Goal: Task Accomplishment & Management: Manage account settings

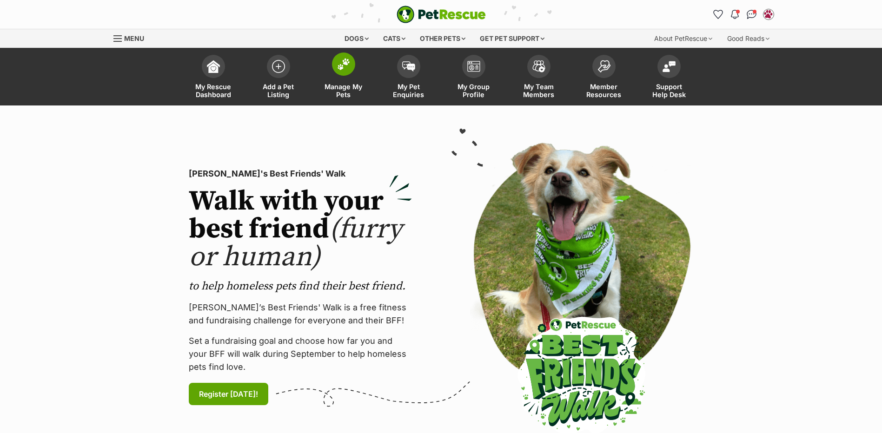
click at [342, 65] on img at bounding box center [343, 64] width 13 height 12
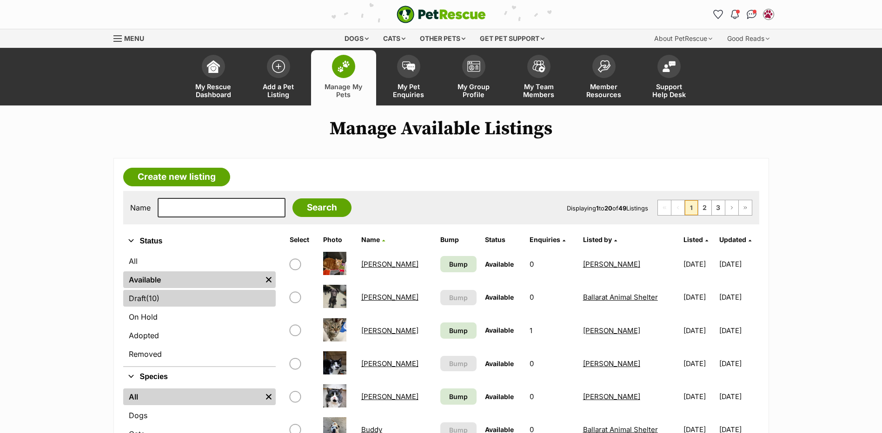
click at [157, 295] on span "(10)" at bounding box center [152, 298] width 13 height 11
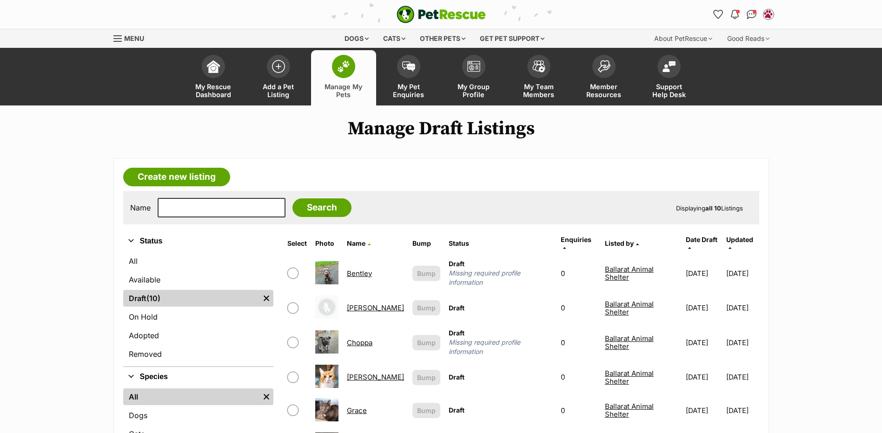
click at [369, 304] on link "[PERSON_NAME]" at bounding box center [375, 308] width 57 height 9
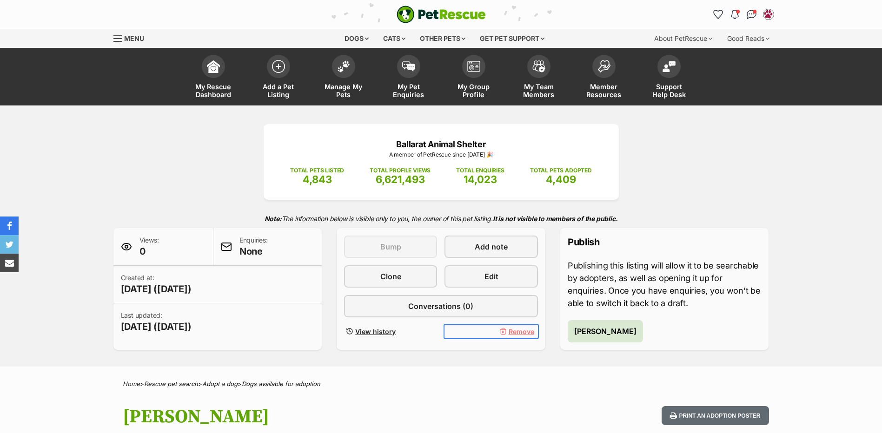
click at [519, 332] on span "Remove" at bounding box center [521, 332] width 26 height 10
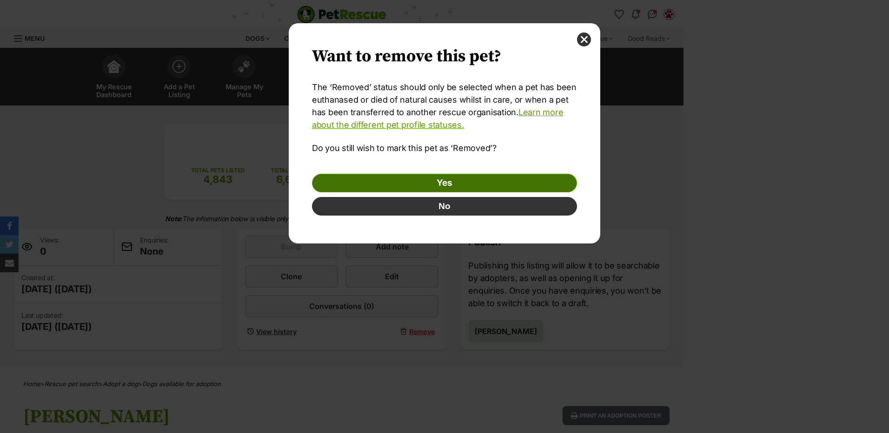
click at [485, 181] on link "Yes" at bounding box center [444, 183] width 265 height 19
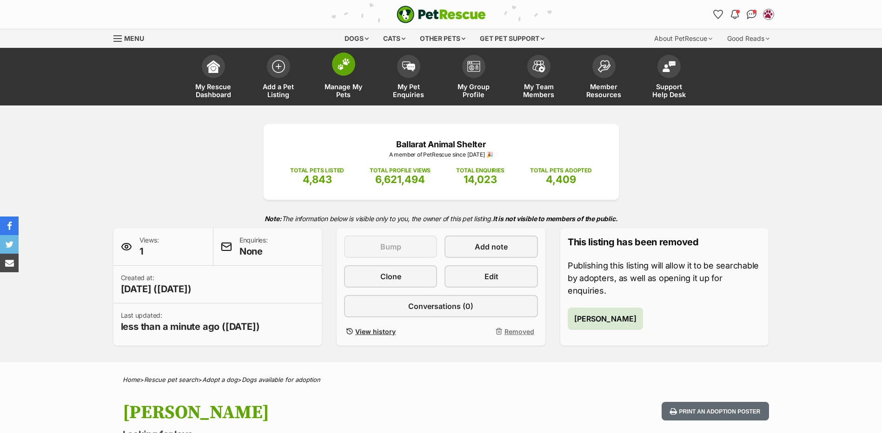
click at [349, 67] on img at bounding box center [343, 64] width 13 height 12
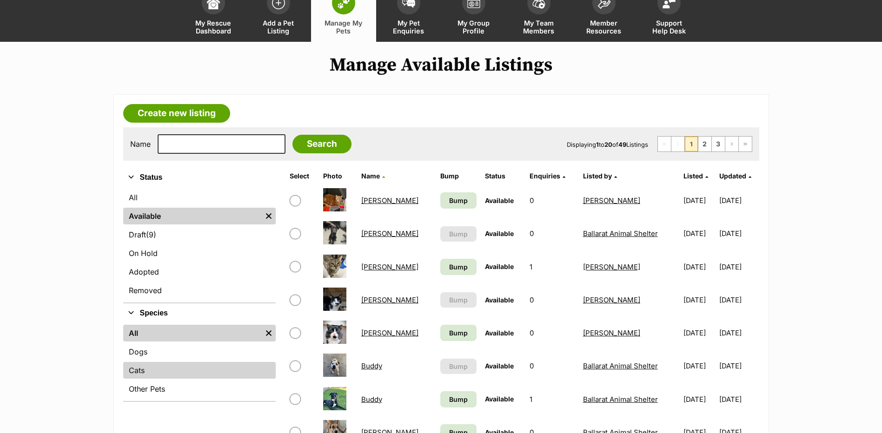
scroll to position [139, 0]
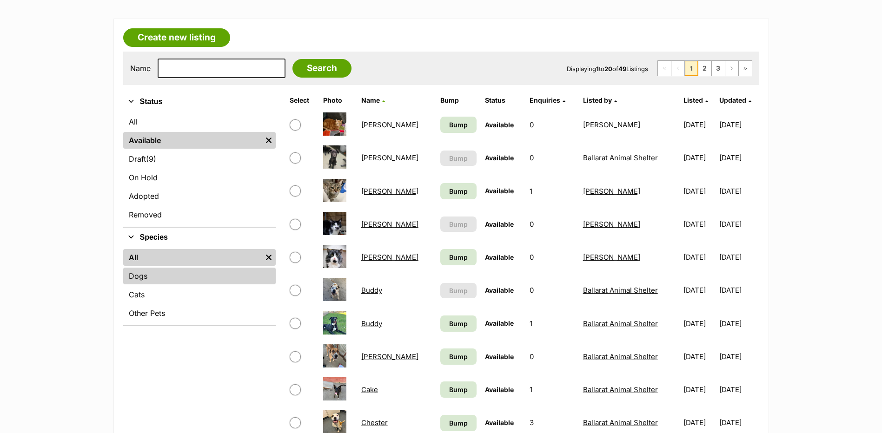
click at [152, 277] on link "Dogs" at bounding box center [199, 276] width 152 height 17
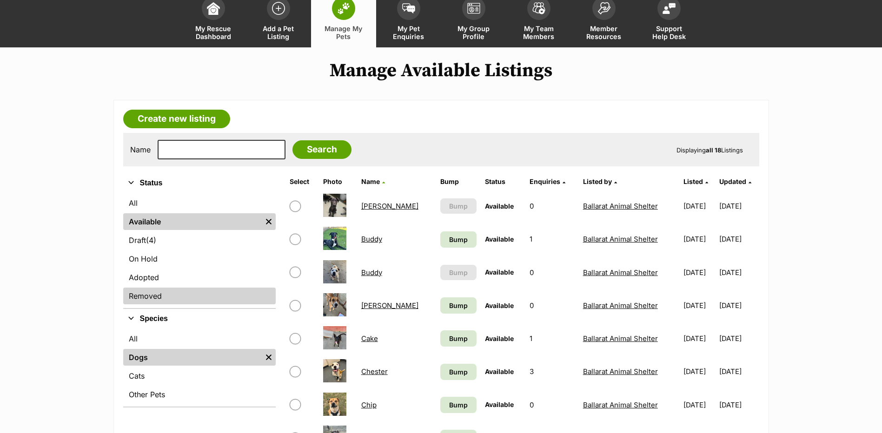
scroll to position [139, 0]
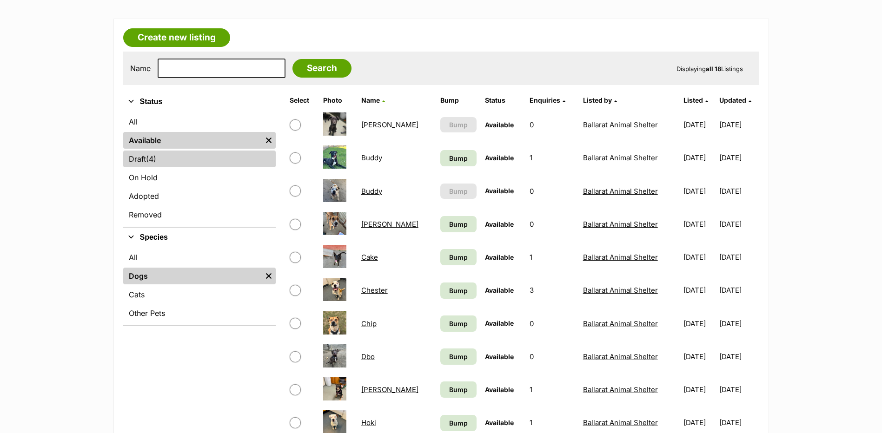
click at [160, 161] on link "Draft (4) Items" at bounding box center [199, 159] width 152 height 17
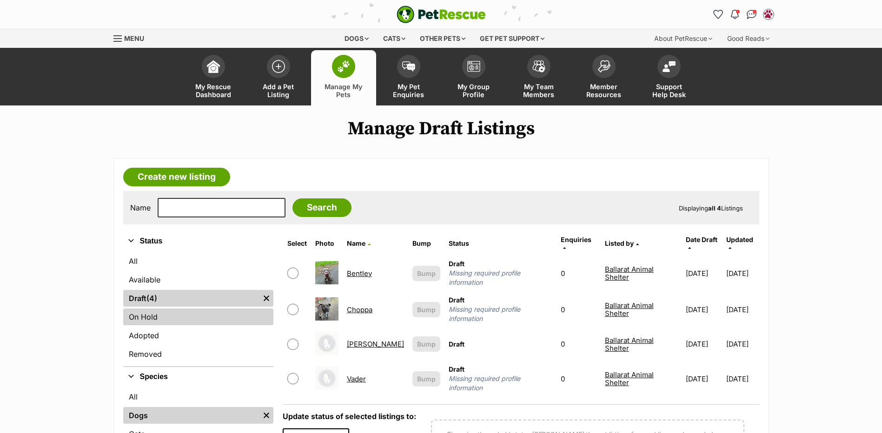
click at [158, 314] on link "On Hold" at bounding box center [198, 317] width 150 height 17
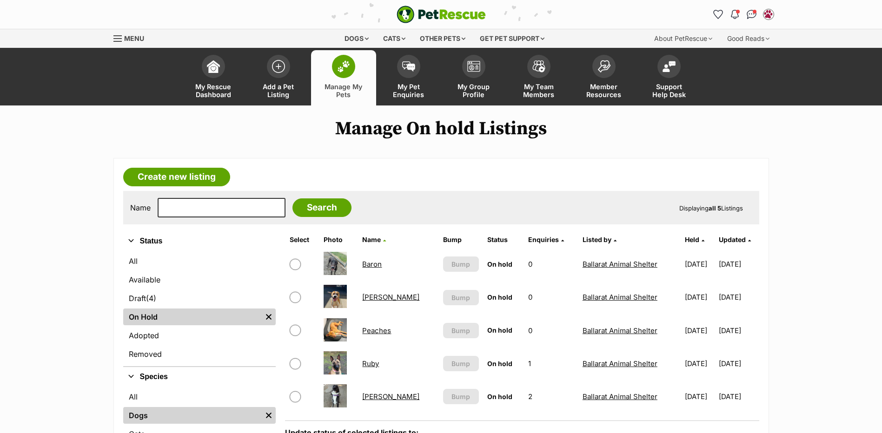
click at [370, 263] on link "Baron" at bounding box center [372, 264] width 20 height 9
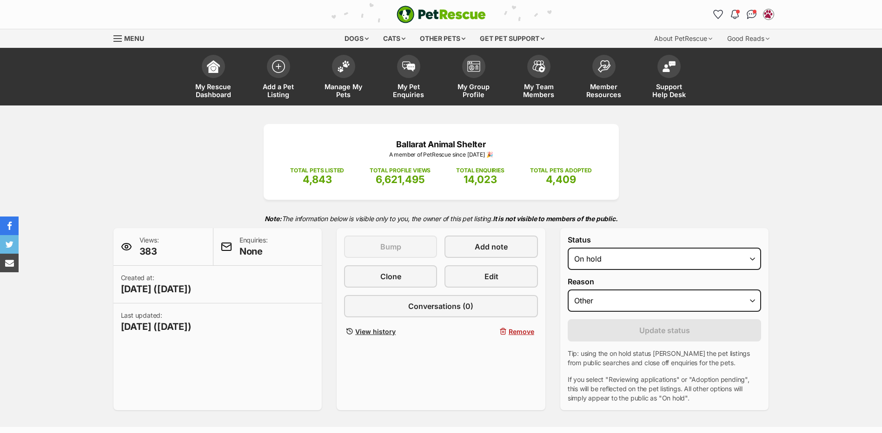
select select "other"
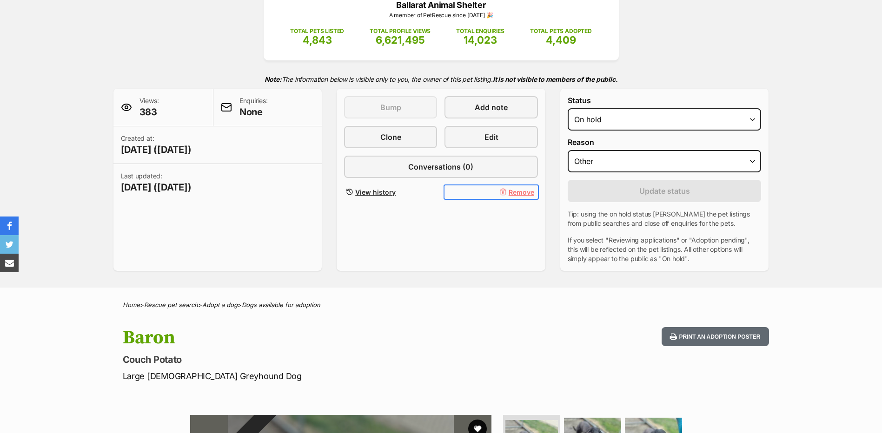
click at [516, 196] on span "Remove" at bounding box center [521, 192] width 26 height 10
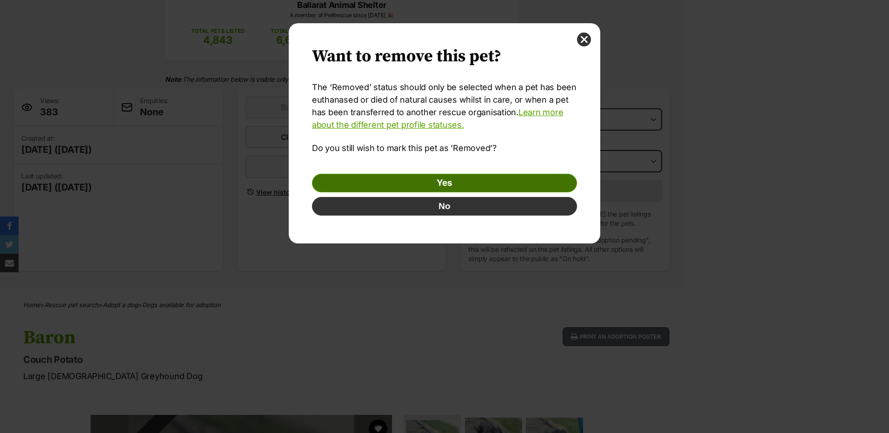
click at [452, 183] on link "Yes" at bounding box center [444, 183] width 265 height 19
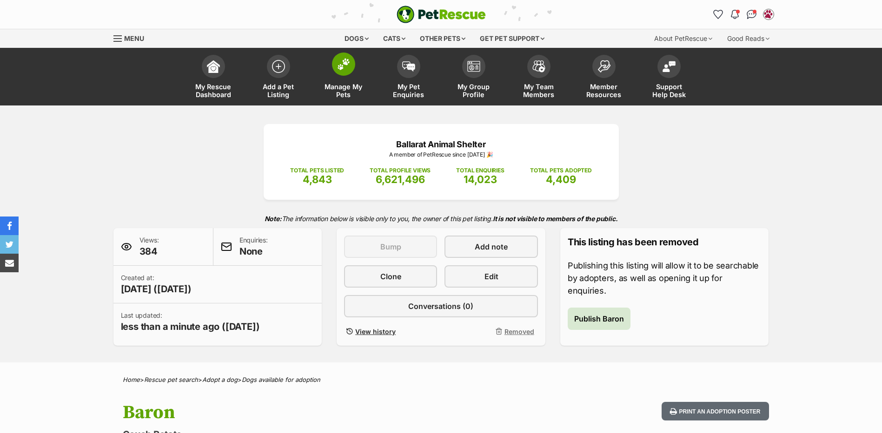
click at [346, 62] on img at bounding box center [343, 64] width 13 height 12
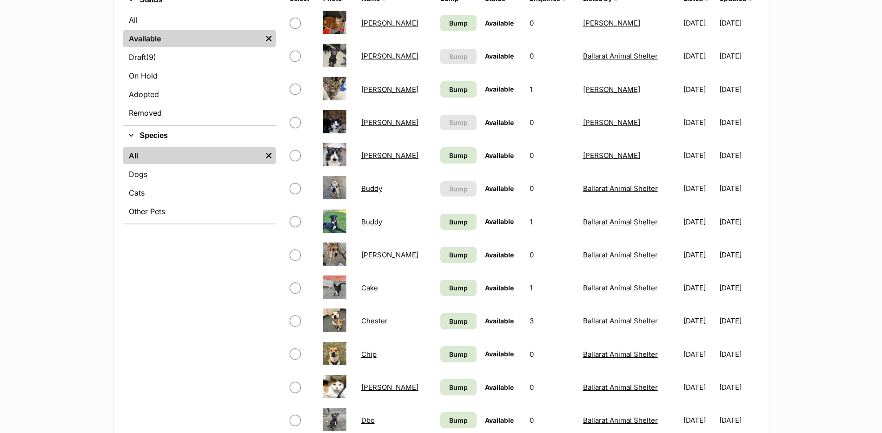
scroll to position [232, 0]
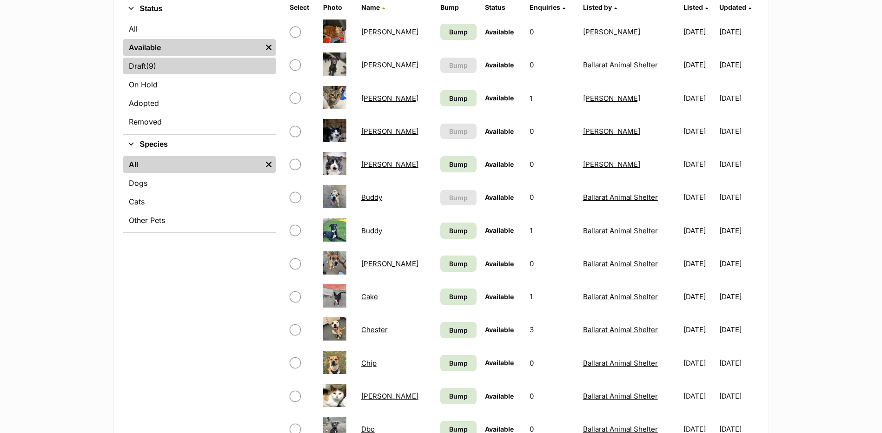
click at [156, 63] on span "(9)" at bounding box center [151, 65] width 10 height 11
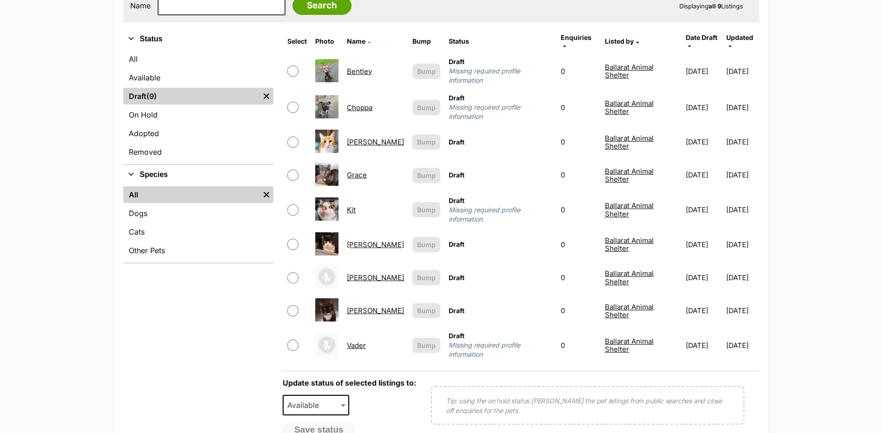
scroll to position [186, 0]
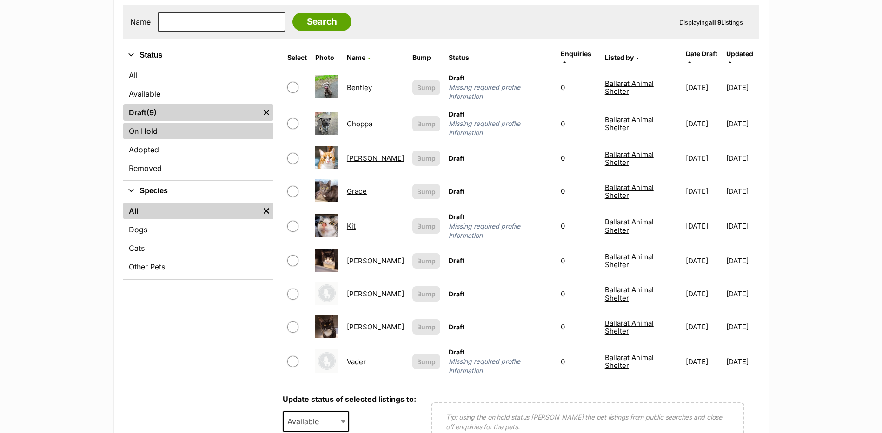
click at [154, 132] on link "On Hold" at bounding box center [198, 131] width 150 height 17
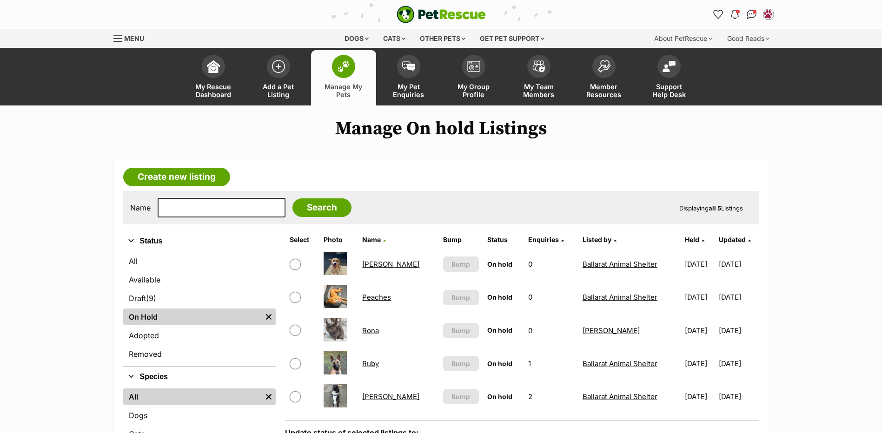
click at [373, 397] on link "Walter" at bounding box center [390, 396] width 57 height 9
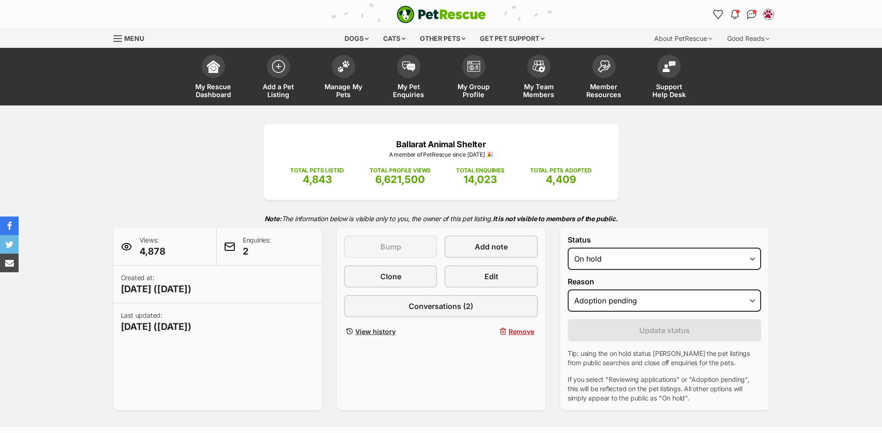
select select "adoption_pending"
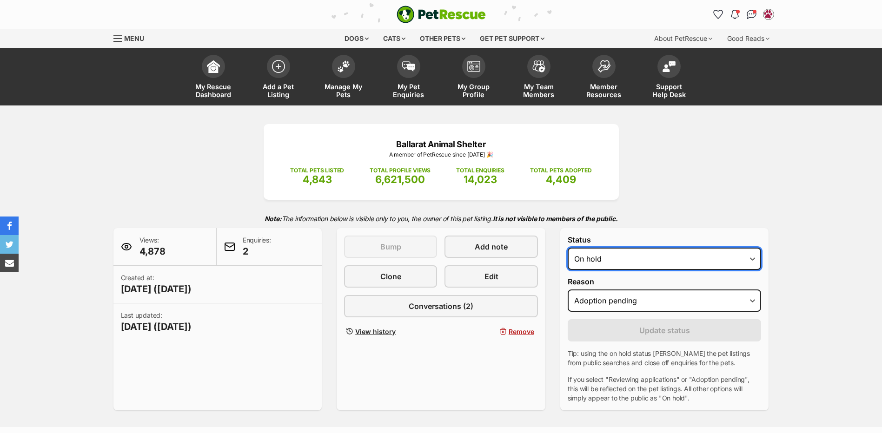
click at [642, 258] on select "Draft - not available as listing has enquires Available On hold Adopted" at bounding box center [665, 259] width 194 height 22
select select "rehomed"
click at [568, 248] on select "Draft - not available as listing has enquires Available On hold Adopted" at bounding box center [665, 259] width 194 height 22
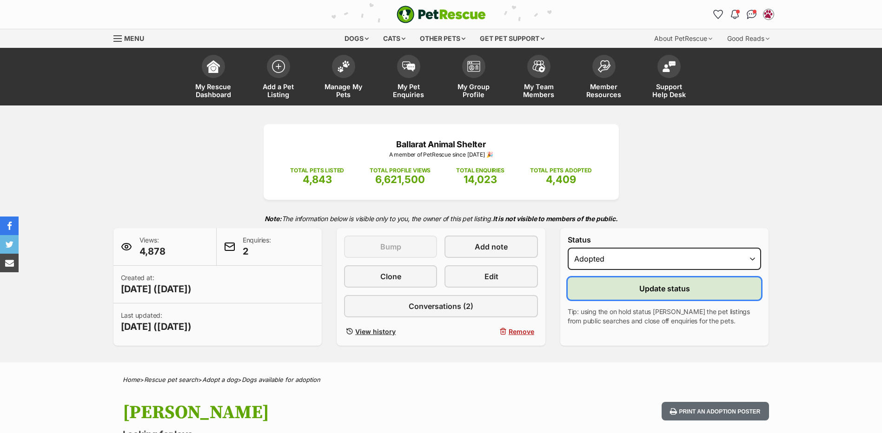
click at [636, 296] on button "Update status" at bounding box center [665, 288] width 194 height 22
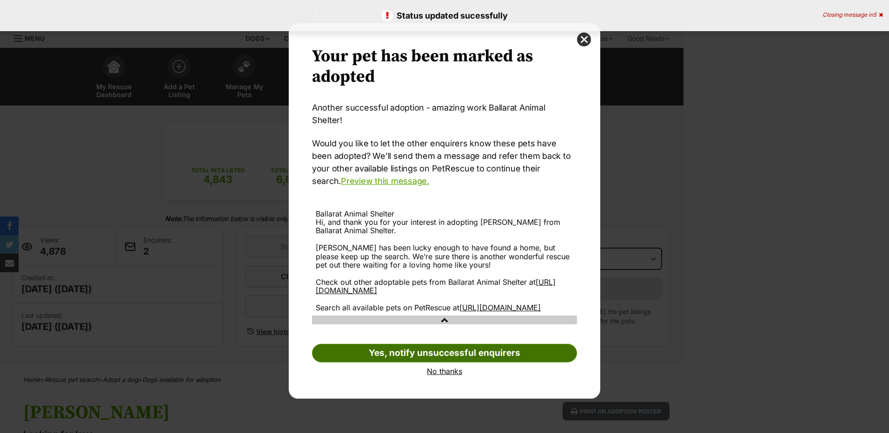
click at [443, 350] on link "Yes, notify unsuccessful enquirers" at bounding box center [444, 353] width 265 height 19
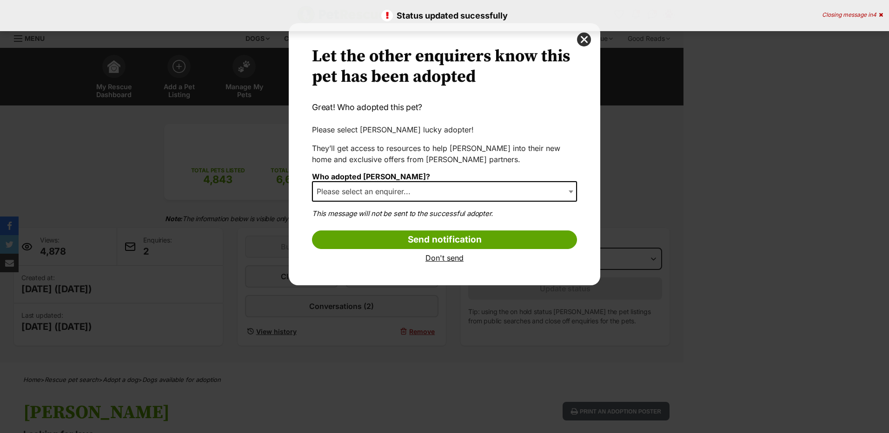
click at [441, 258] on link "Don't send" at bounding box center [444, 258] width 265 height 8
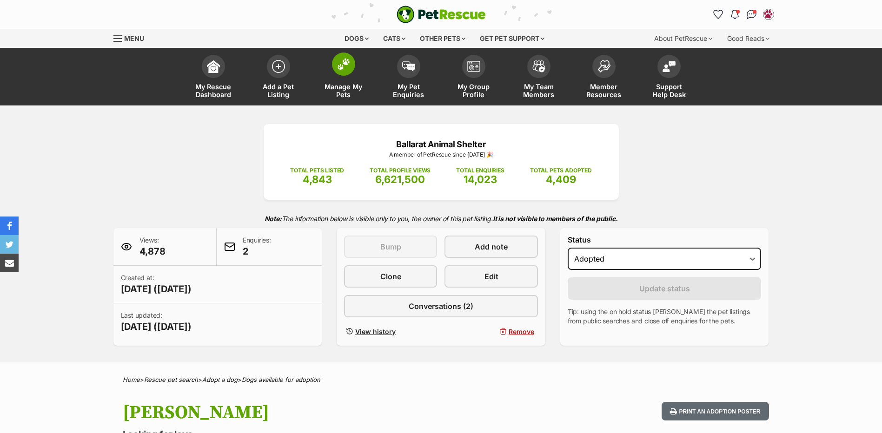
click at [349, 69] on img at bounding box center [343, 64] width 13 height 12
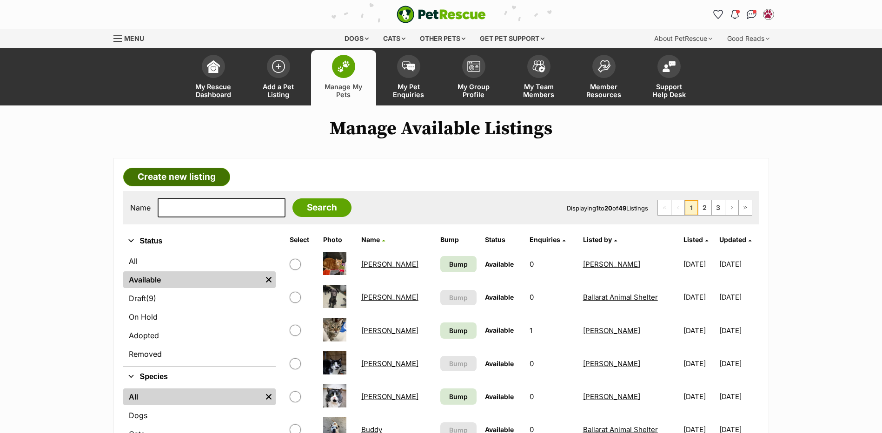
click at [180, 170] on link "Create new listing" at bounding box center [176, 177] width 107 height 19
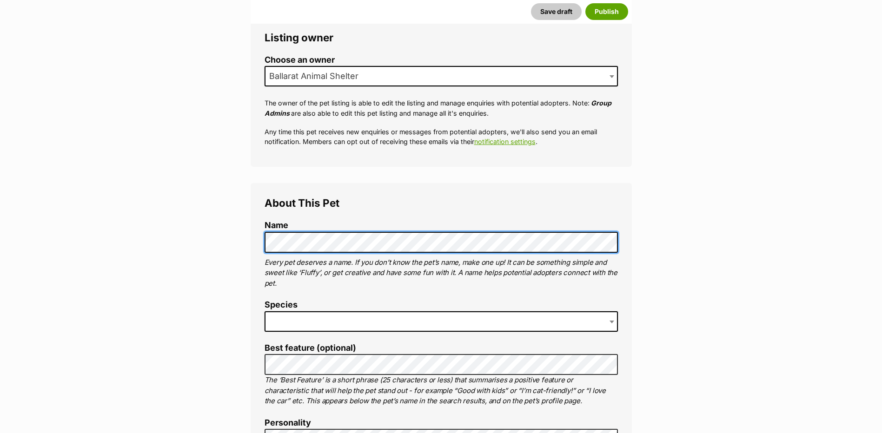
scroll to position [186, 0]
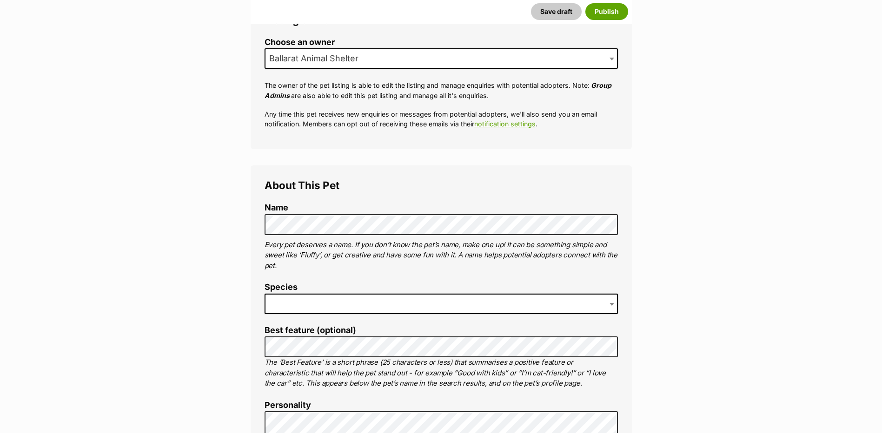
click at [299, 308] on span at bounding box center [440, 304] width 353 height 20
click at [295, 296] on span "Cat" at bounding box center [440, 304] width 353 height 20
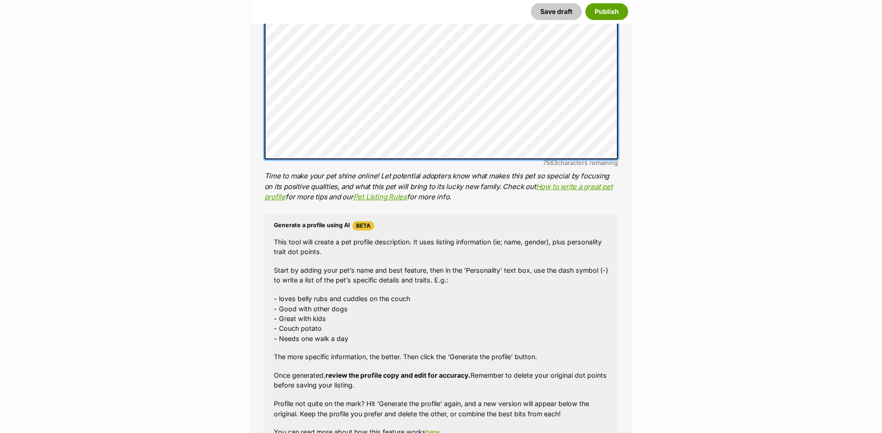
scroll to position [883, 0]
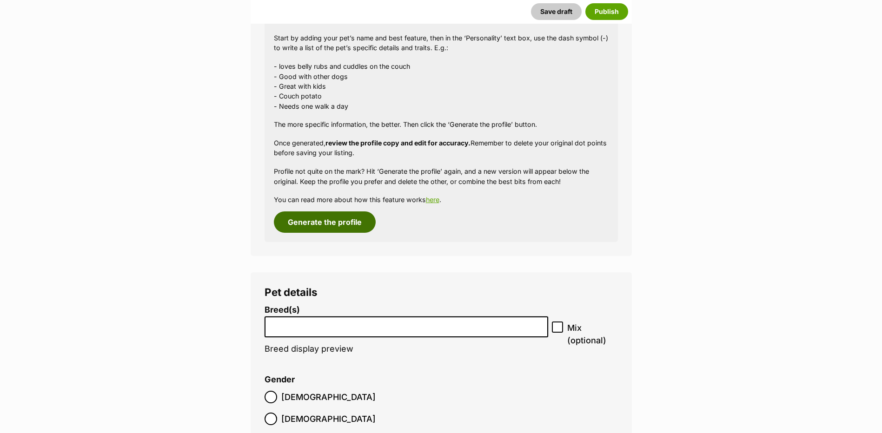
click at [336, 227] on button "Generate the profile" at bounding box center [325, 221] width 102 height 21
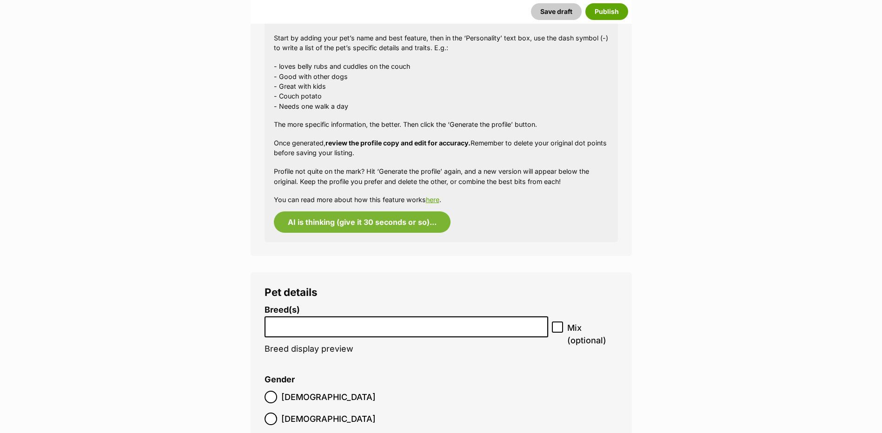
click at [295, 328] on input "search" at bounding box center [406, 325] width 277 height 10
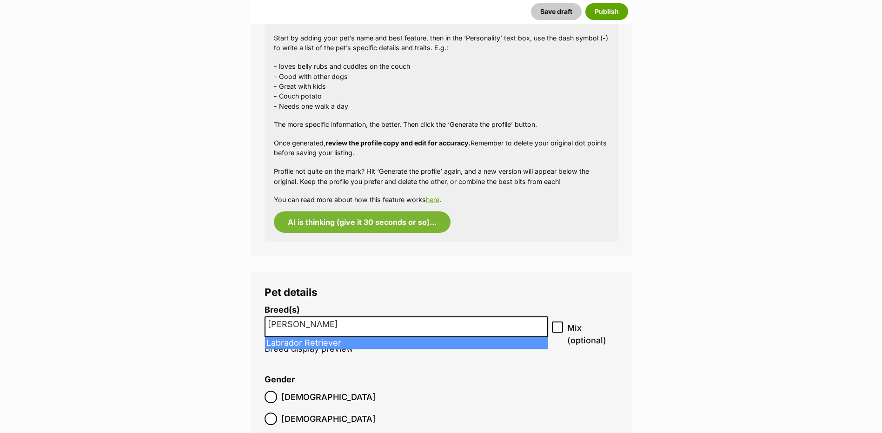
type input "Labra"
select select "372"
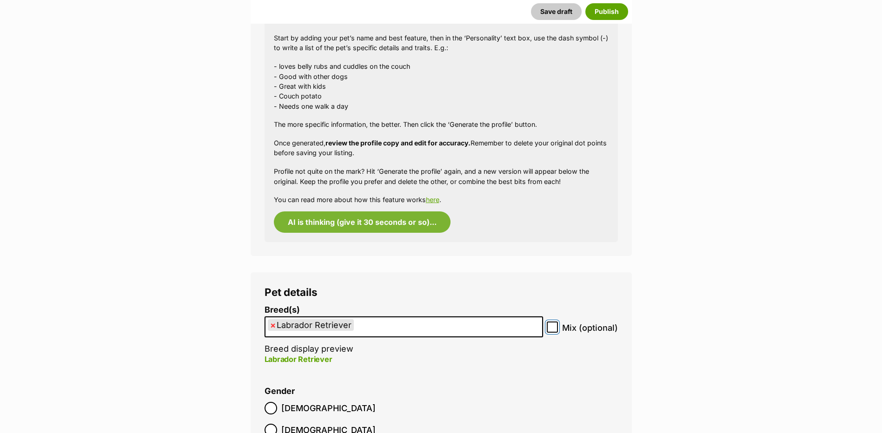
click at [549, 327] on input "Mix (optional)" at bounding box center [552, 327] width 11 height 11
checkbox input "true"
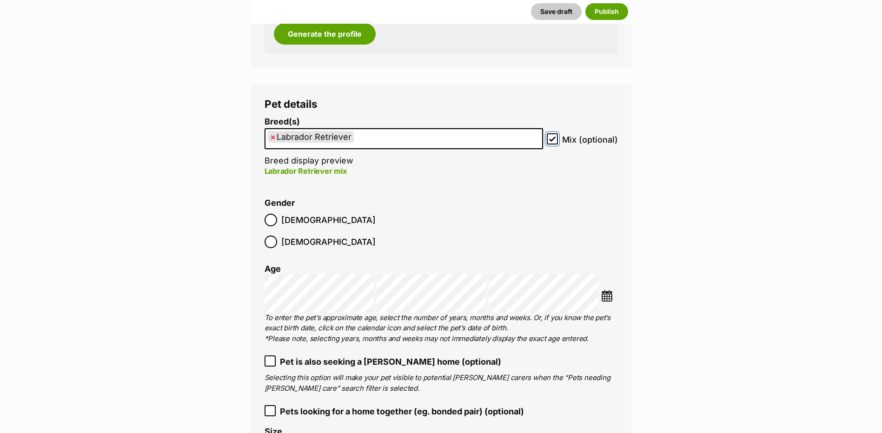
scroll to position [1184, 0]
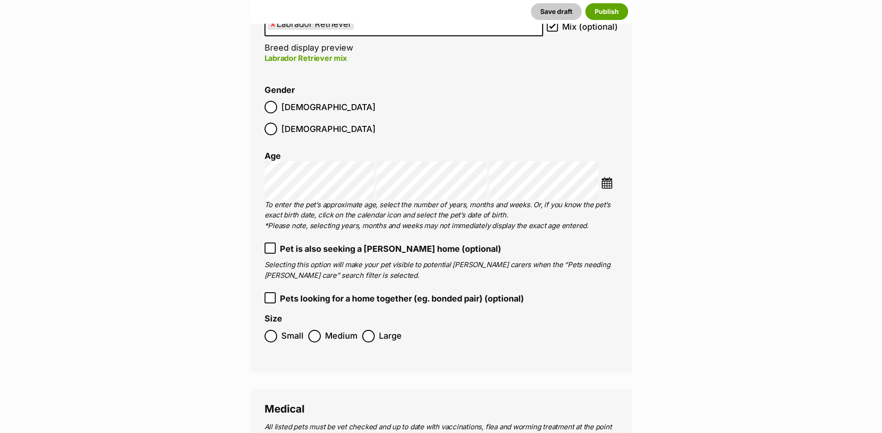
click at [606, 177] on img at bounding box center [607, 183] width 12 height 12
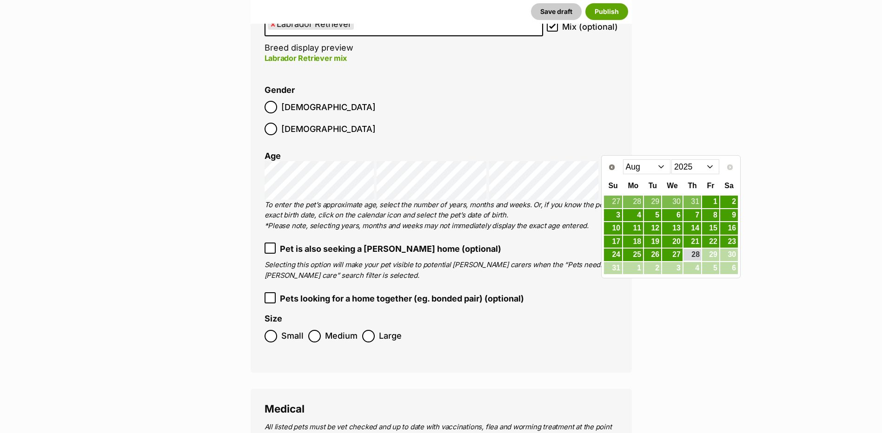
click at [698, 169] on select "2015 2016 2017 2018 2019 2020 2021 2022 2023 2024 2025" at bounding box center [695, 166] width 48 height 15
click at [646, 157] on div "Prev Next Jan Feb Mar Apr May Jun Jul Aug Sep Oct Nov Dec 2013 2014 2015 2016 2…" at bounding box center [670, 166] width 135 height 19
drag, startPoint x: 646, startPoint y: 172, endPoint x: 643, endPoint y: 168, distance: 5.3
click at [646, 172] on select "Jan Feb Mar Apr May Jun Jul Aug Sep Oct Nov Dec" at bounding box center [647, 166] width 48 height 15
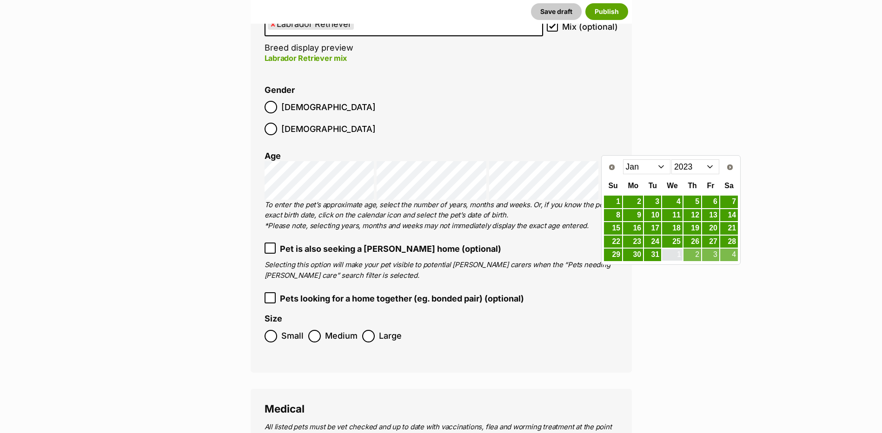
click at [674, 244] on link "25" at bounding box center [672, 242] width 20 height 13
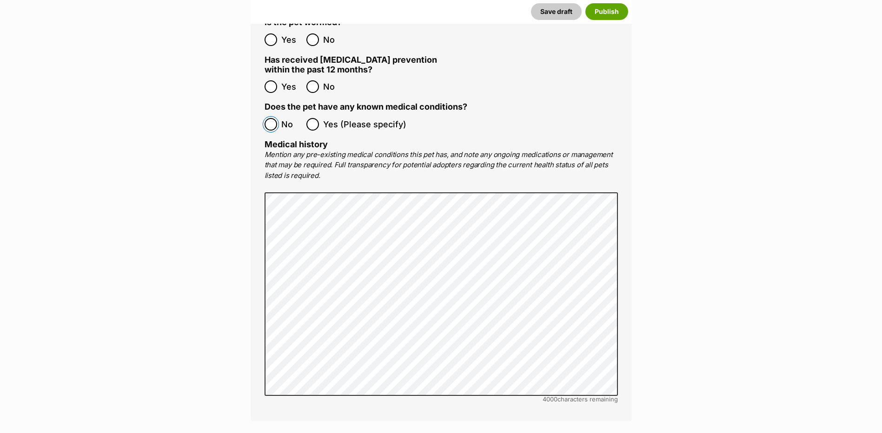
scroll to position [1928, 0]
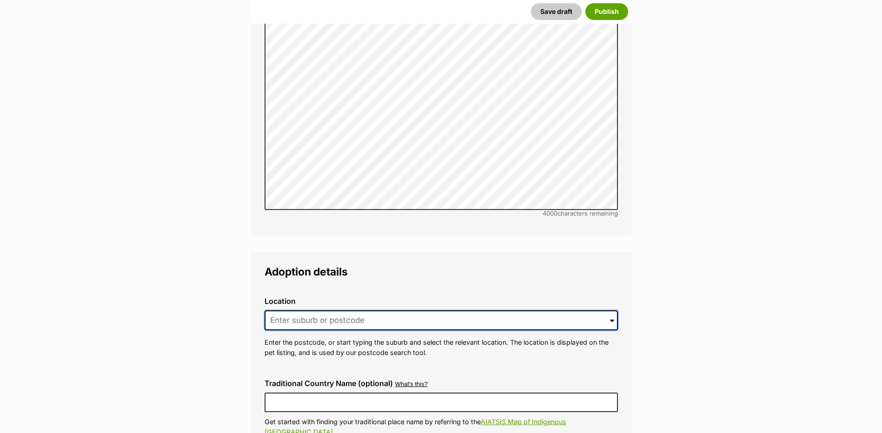
click at [286, 310] on input at bounding box center [440, 320] width 353 height 20
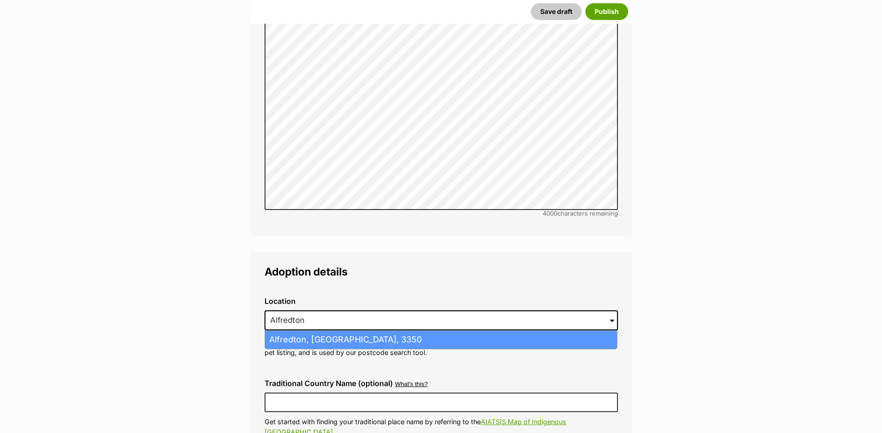
click at [336, 331] on li "Alfredton, Victoria, 3350" at bounding box center [441, 340] width 352 height 18
type input "Alfredton, Victoria, 3350"
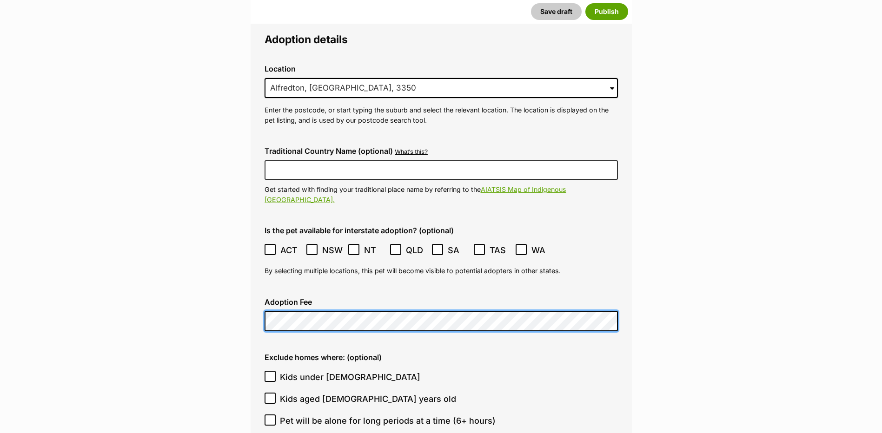
scroll to position [2253, 0]
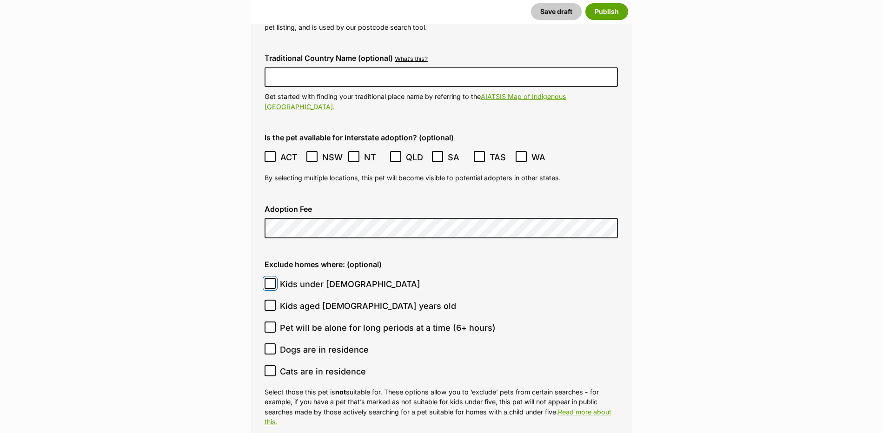
click at [270, 278] on input "Kids under 5 years old" at bounding box center [269, 283] width 11 height 11
checkbox input "true"
click at [271, 324] on icon at bounding box center [270, 327] width 7 height 7
click at [271, 322] on input "Pet will be alone for long periods at a time (6+ hours)" at bounding box center [269, 327] width 11 height 11
checkbox input "true"
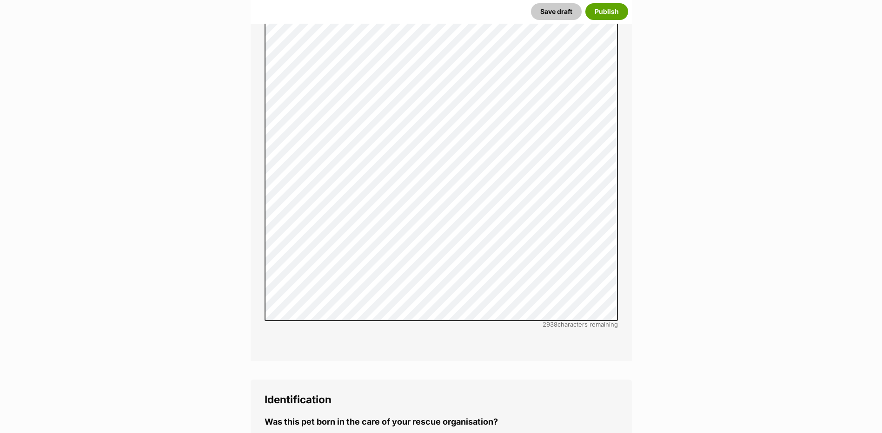
scroll to position [2811, 0]
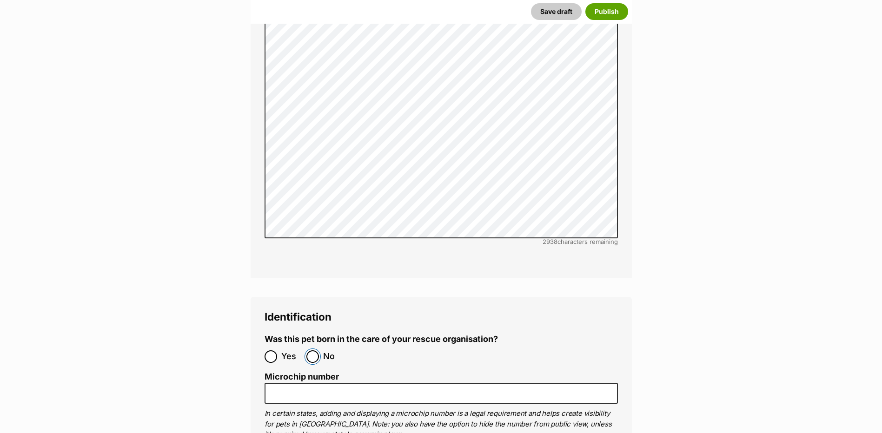
click at [314, 350] on input "No" at bounding box center [312, 356] width 13 height 13
radio input "true"
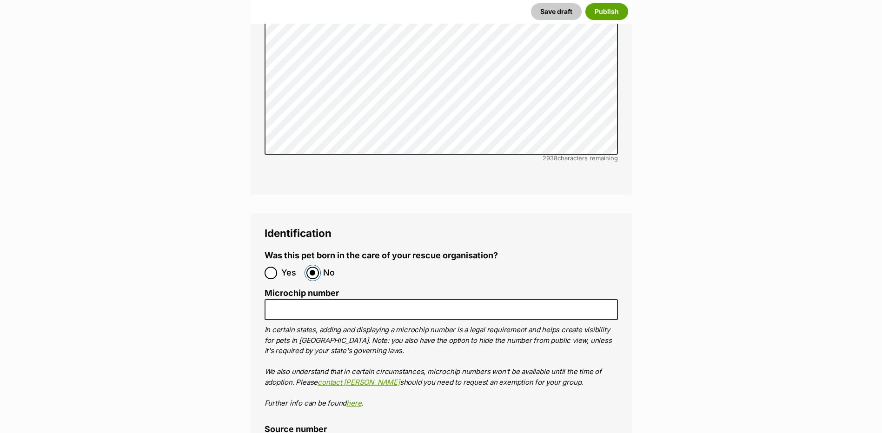
scroll to position [2997, 0]
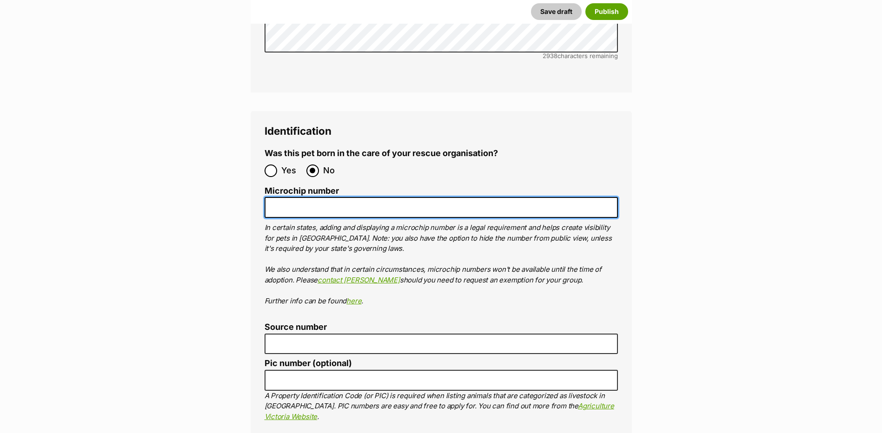
click at [290, 197] on input "Microchip number" at bounding box center [440, 207] width 353 height 21
paste input "991003001927017"
type input "991003001927017"
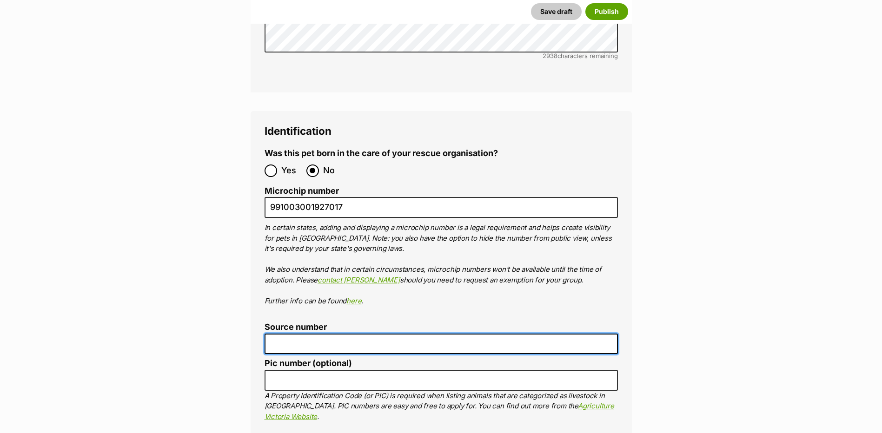
click at [323, 334] on input "Source number" at bounding box center [440, 344] width 353 height 21
type input "BR101300"
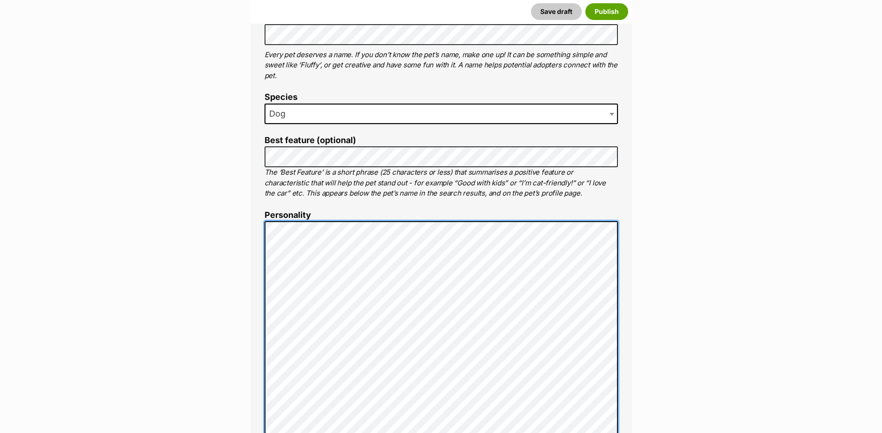
scroll to position [0, 0]
click at [263, 224] on div "About This Pet Name Henlo there, it looks like you might be using the pet name …" at bounding box center [441, 369] width 381 height 788
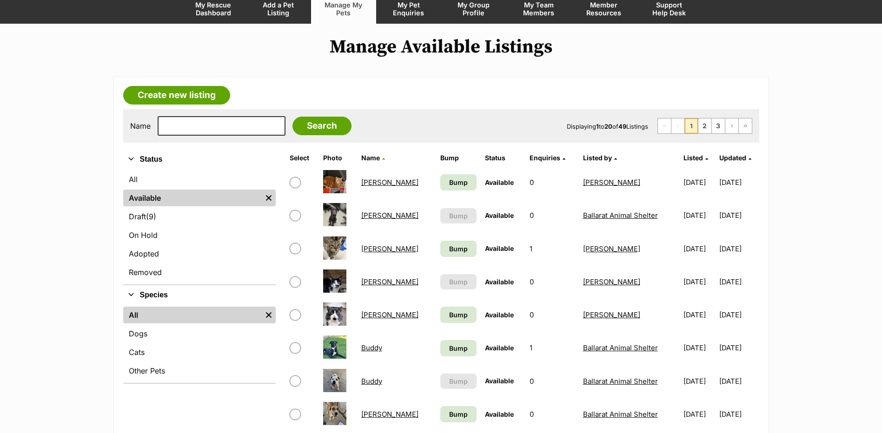
scroll to position [186, 0]
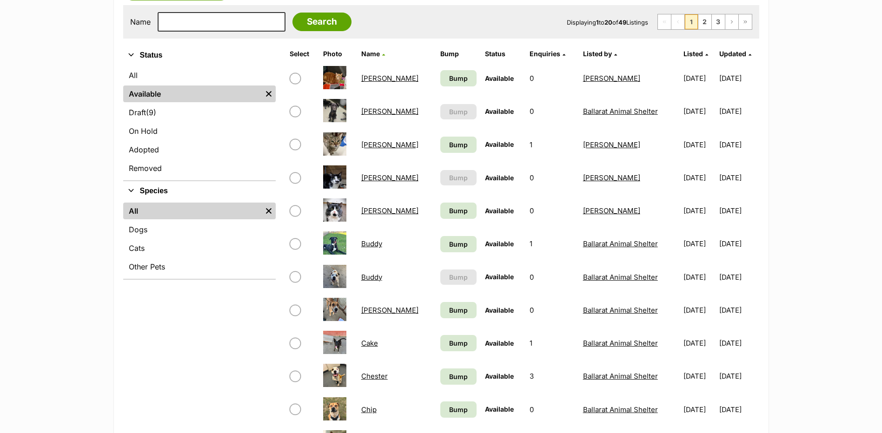
click at [389, 308] on link "[PERSON_NAME]" at bounding box center [389, 310] width 57 height 9
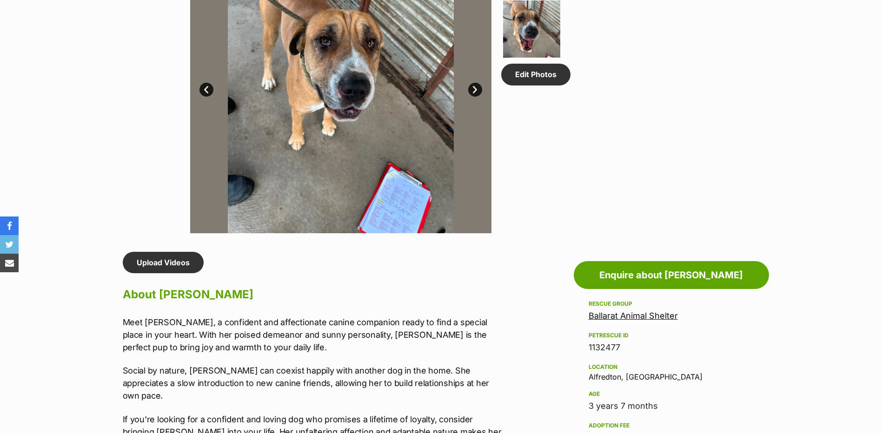
scroll to position [744, 0]
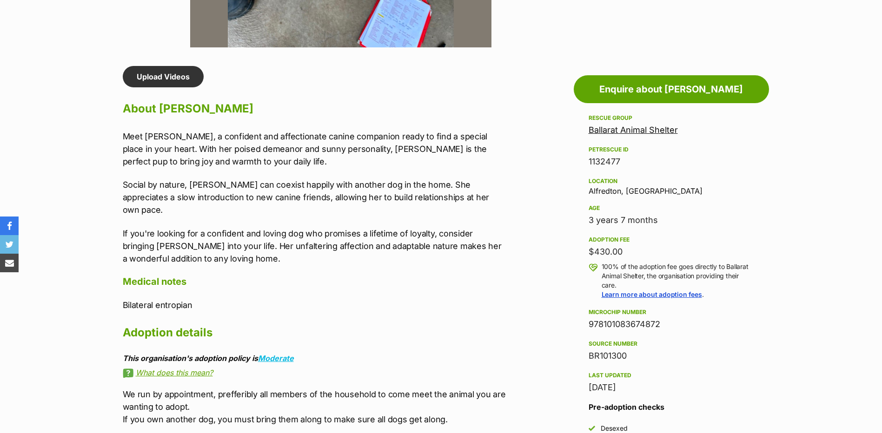
drag, startPoint x: 589, startPoint y: 325, endPoint x: 660, endPoint y: 320, distance: 71.3
click at [660, 320] on div "978101083674872" at bounding box center [670, 324] width 165 height 13
copy div "978101083674872"
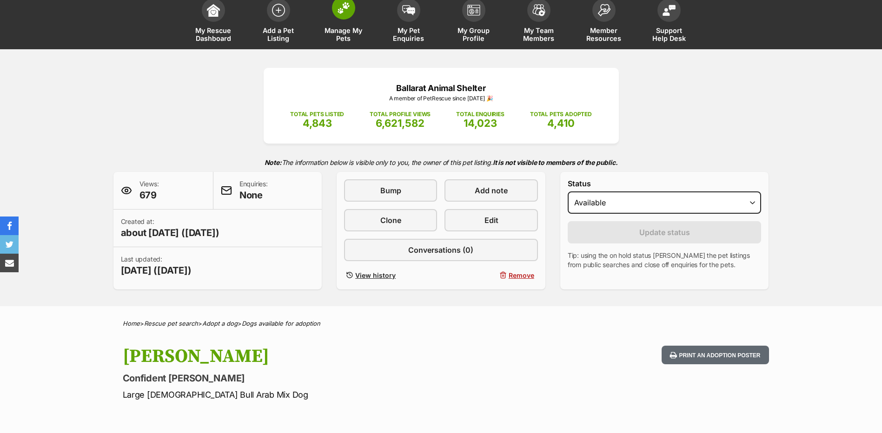
scroll to position [0, 0]
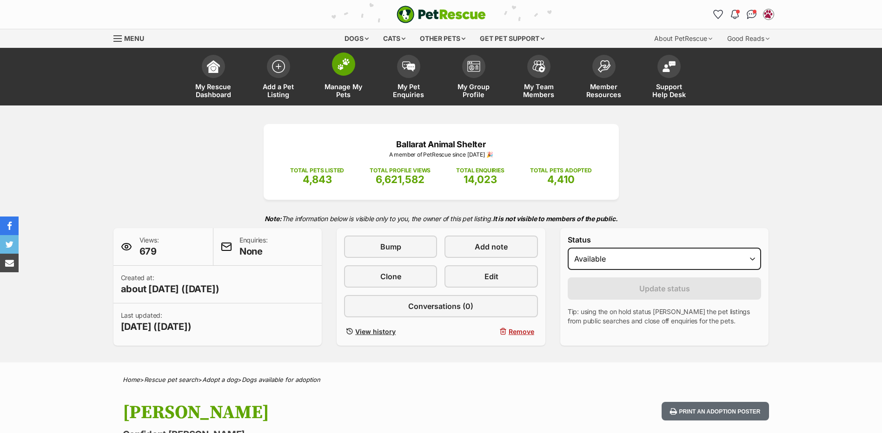
click at [341, 64] on img at bounding box center [343, 64] width 13 height 12
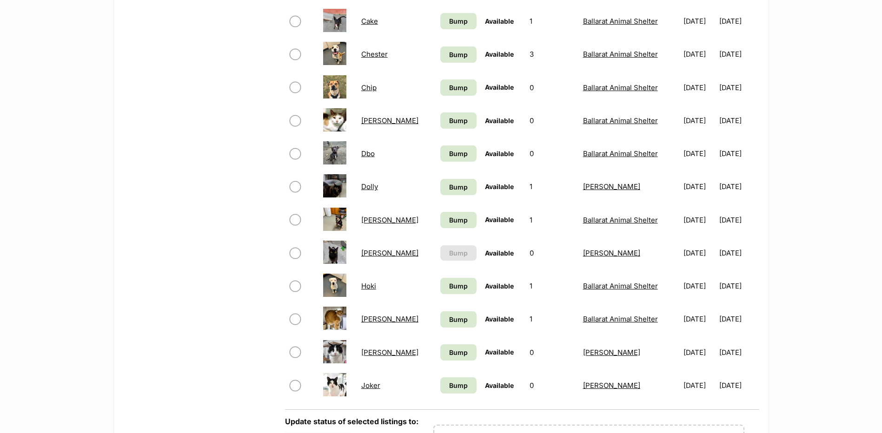
scroll to position [604, 0]
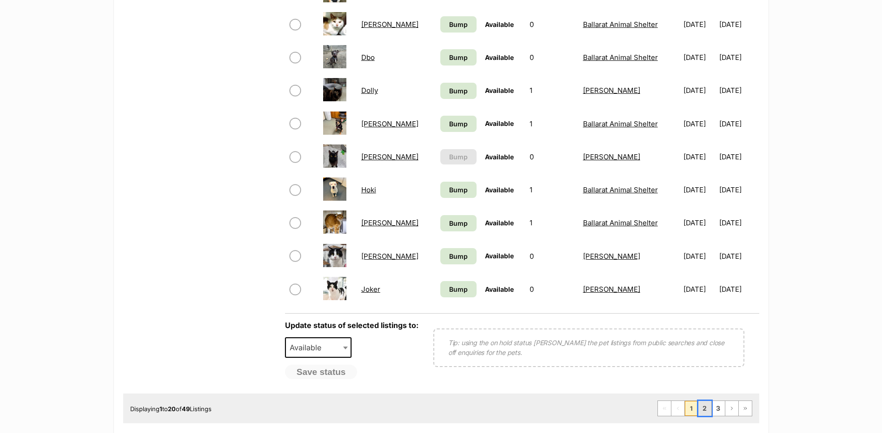
click at [702, 406] on link "2" at bounding box center [704, 408] width 13 height 15
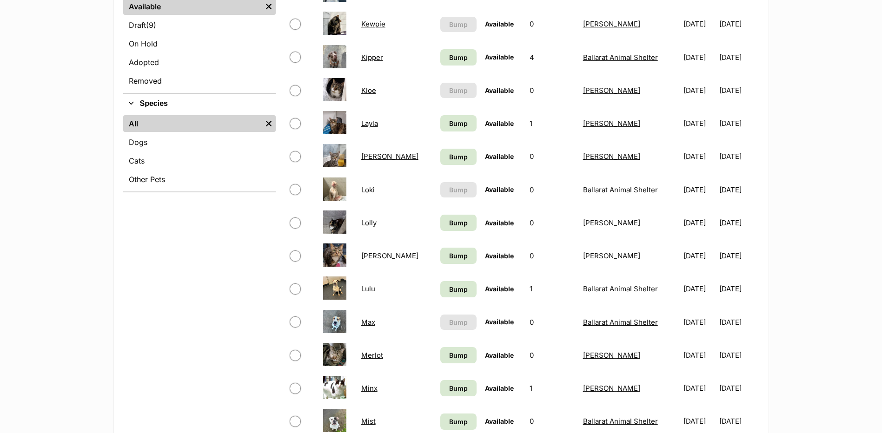
scroll to position [279, 0]
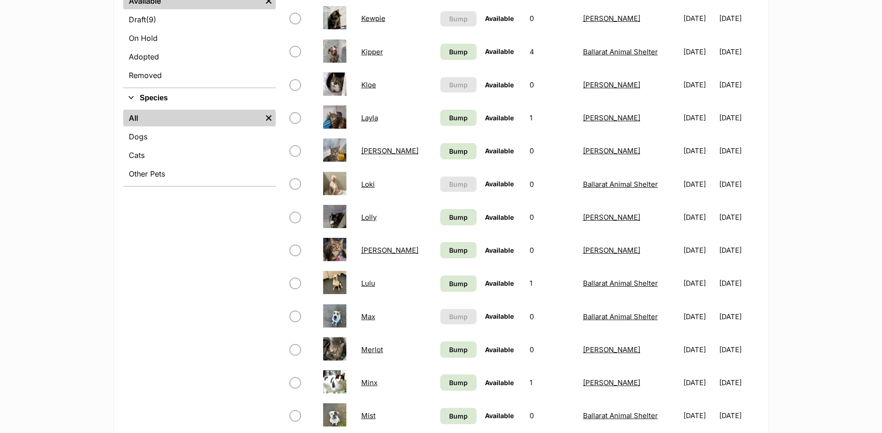
click at [371, 285] on link "Lulu" at bounding box center [368, 283] width 14 height 9
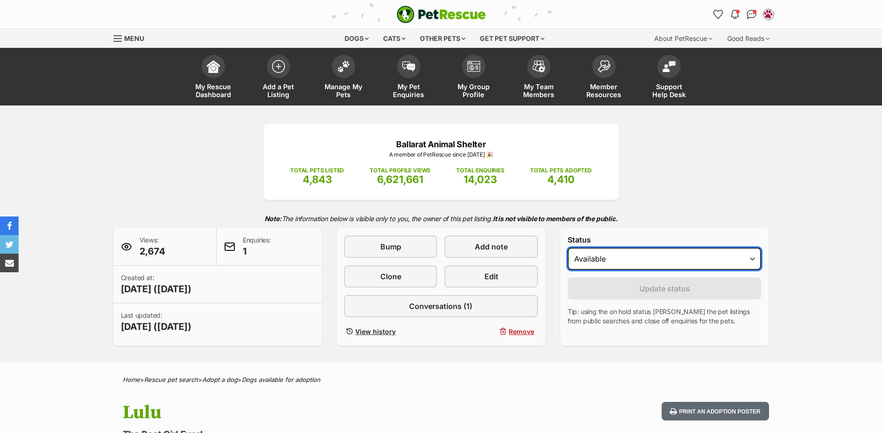
click at [586, 258] on select "Draft - not available as listing has enquires Available On hold Adopted" at bounding box center [665, 259] width 194 height 22
select select "rehomed"
click at [568, 248] on select "Draft - not available as listing has enquires Available On hold Adopted" at bounding box center [665, 259] width 194 height 22
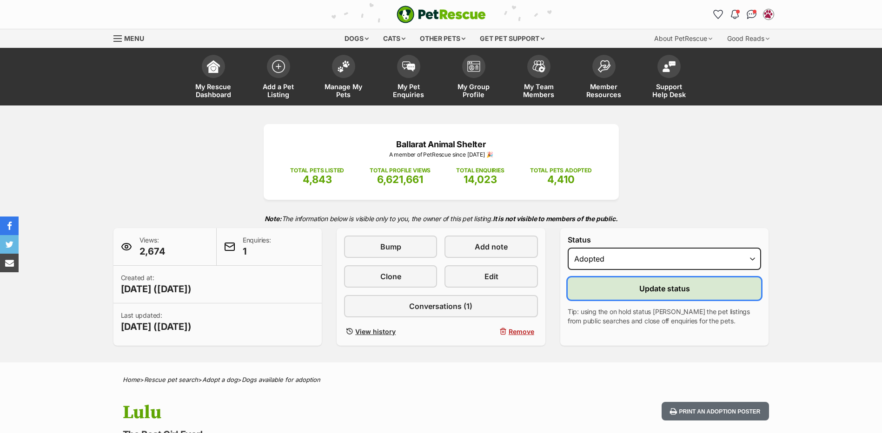
click at [634, 286] on button "Update status" at bounding box center [665, 288] width 194 height 22
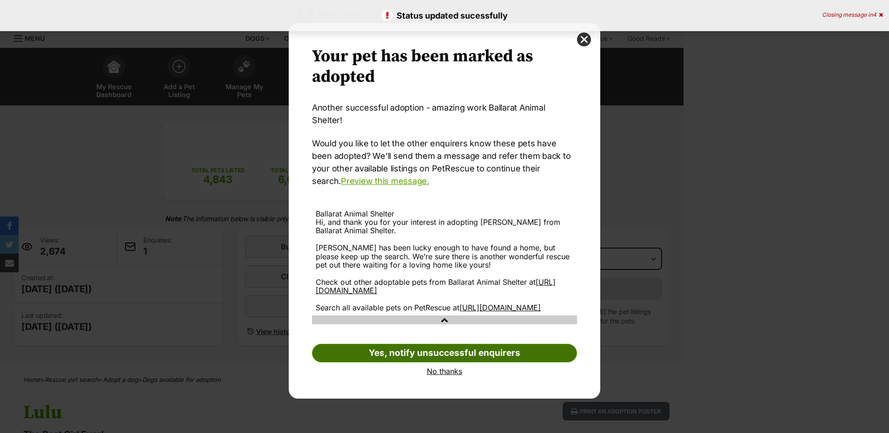
click at [443, 351] on link "Yes, notify unsuccessful enquirers" at bounding box center [444, 353] width 265 height 19
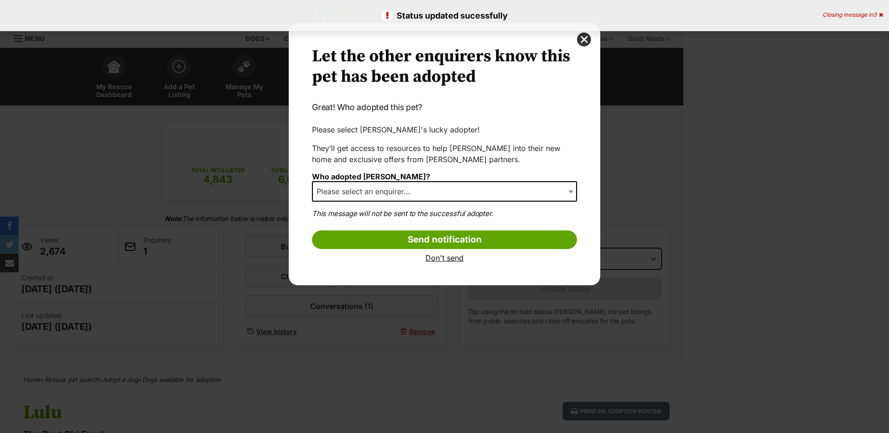
click at [422, 191] on span "Please select an enquirer..." at bounding box center [444, 191] width 265 height 20
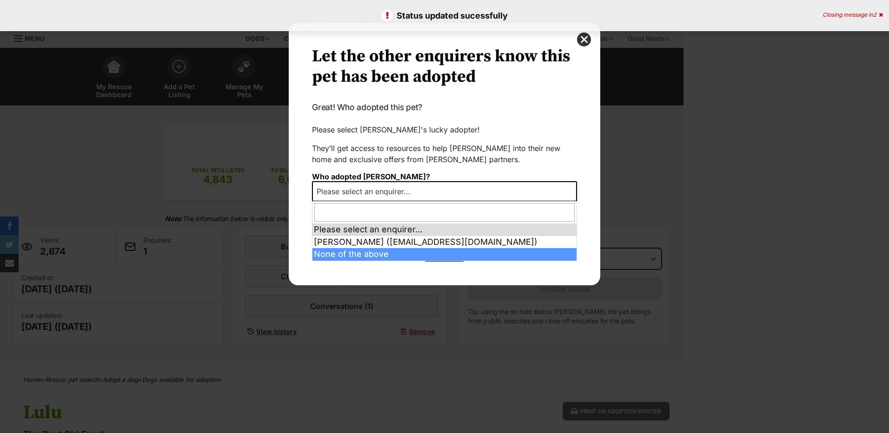
select select "other"
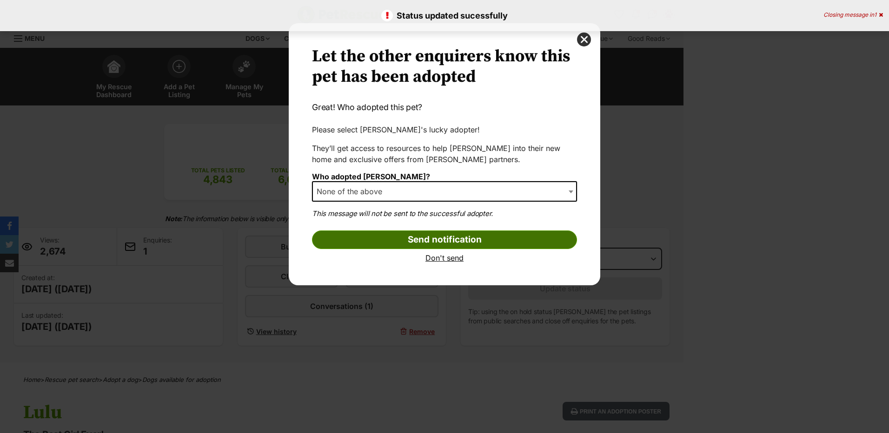
click at [422, 243] on input "Send notification" at bounding box center [444, 240] width 265 height 19
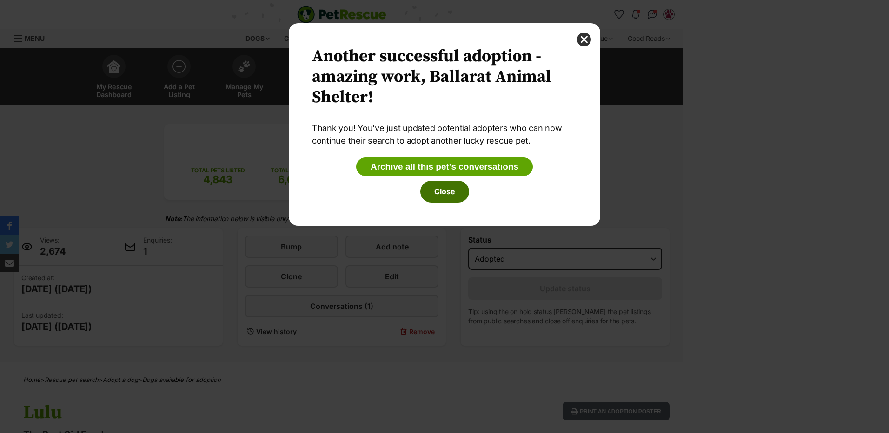
click at [457, 191] on button "Close" at bounding box center [444, 191] width 49 height 21
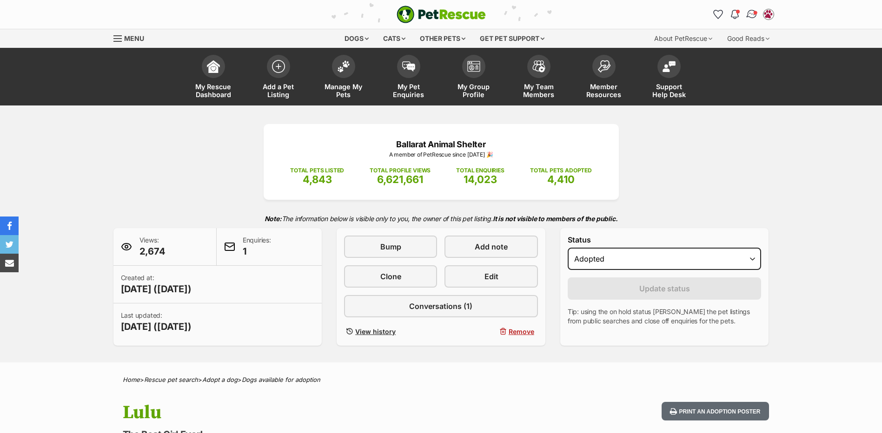
click at [751, 13] on img "Conversations" at bounding box center [751, 14] width 13 height 12
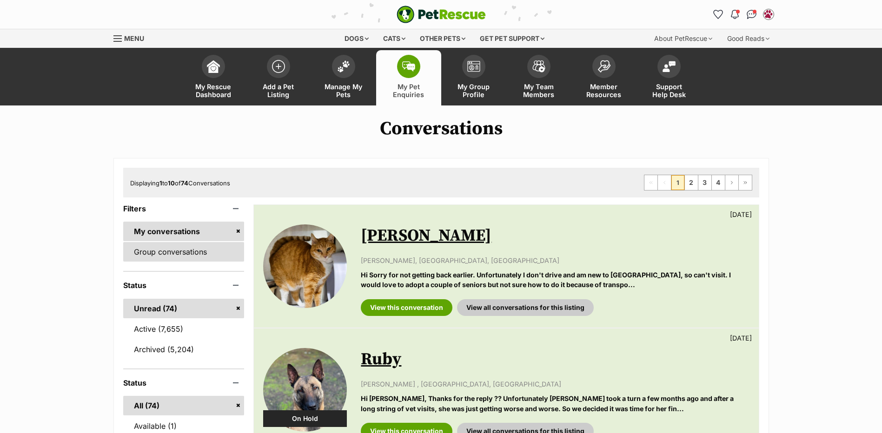
click at [150, 256] on link "Group conversations" at bounding box center [183, 252] width 121 height 20
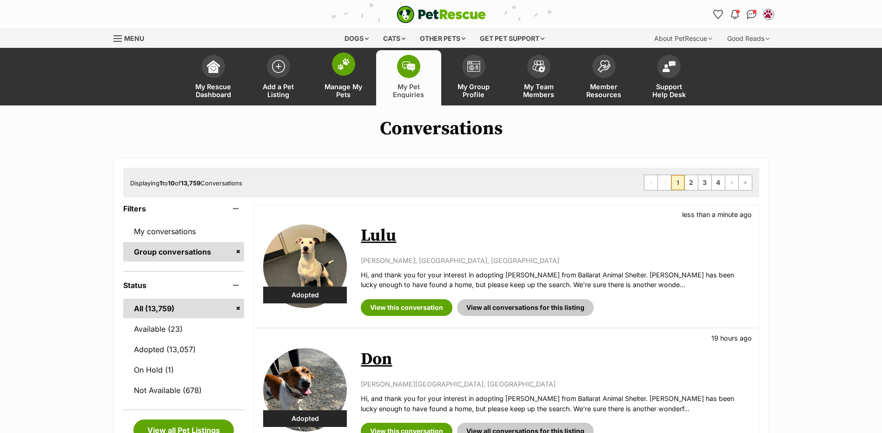
click at [347, 64] on img at bounding box center [343, 64] width 13 height 12
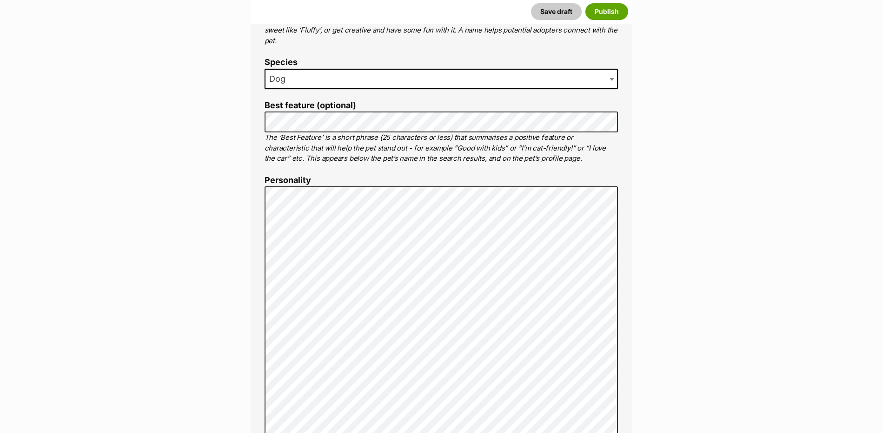
scroll to position [330, 0]
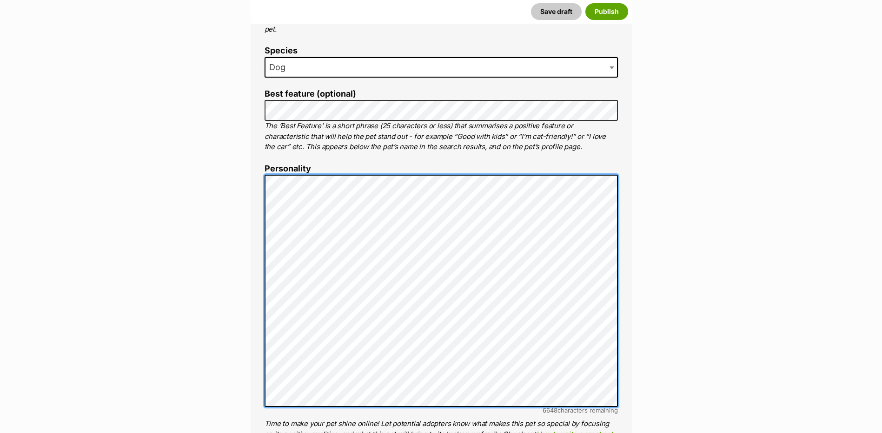
scroll to position [515, 0]
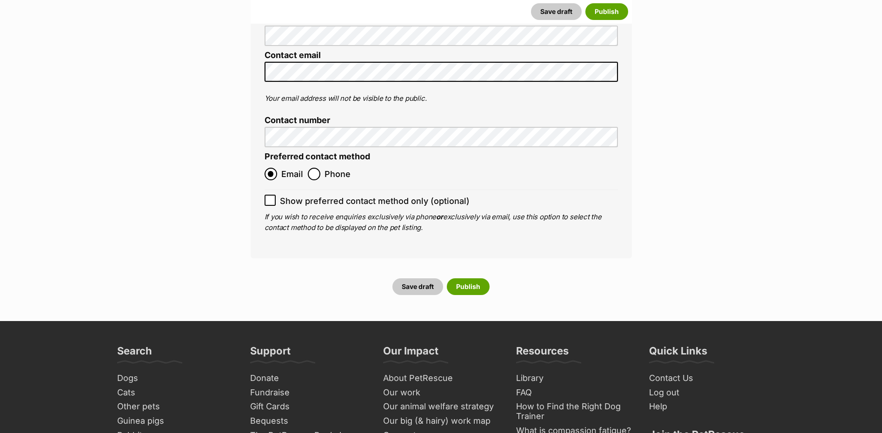
scroll to position [3769, 0]
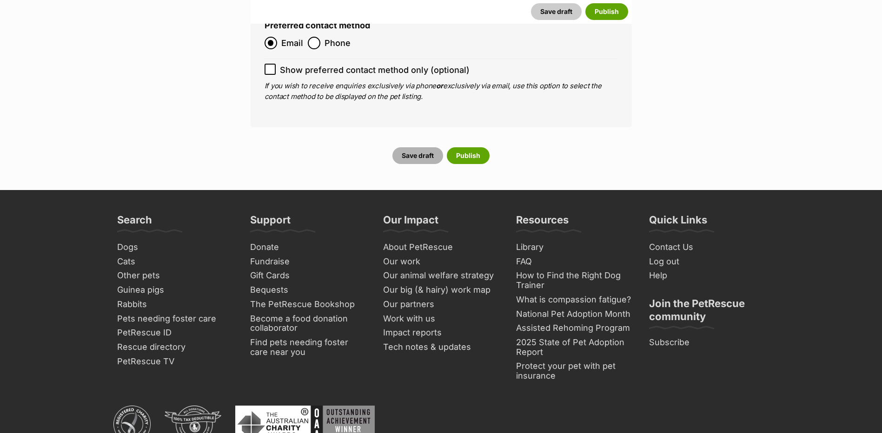
click at [420, 147] on button "Save draft" at bounding box center [417, 155] width 51 height 17
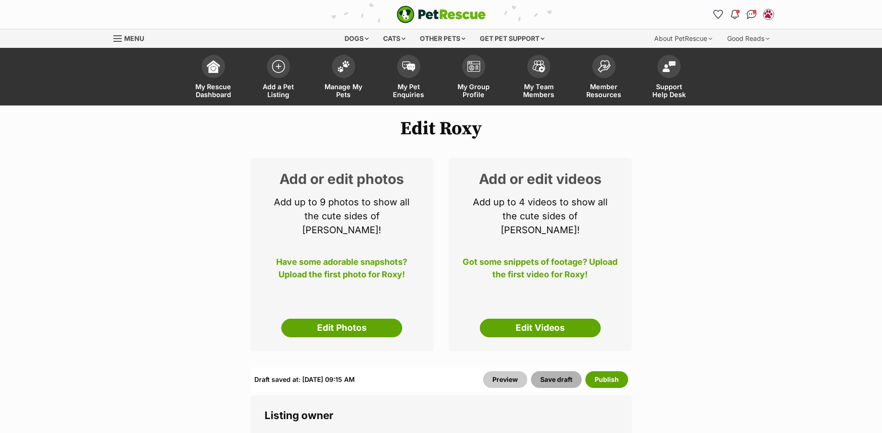
click at [554, 371] on button "Save draft" at bounding box center [556, 379] width 51 height 17
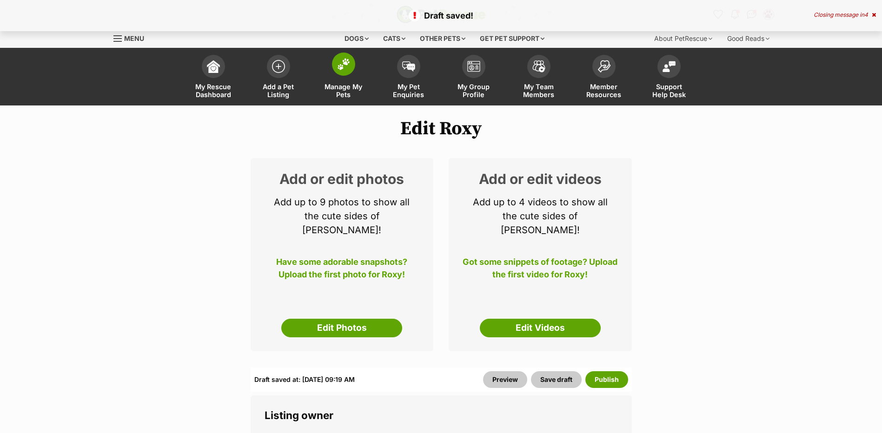
click at [339, 66] on img at bounding box center [343, 64] width 13 height 12
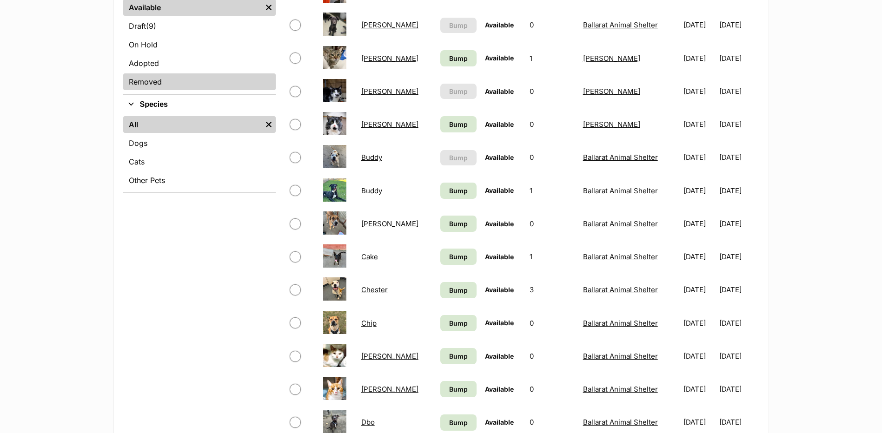
scroll to position [232, 0]
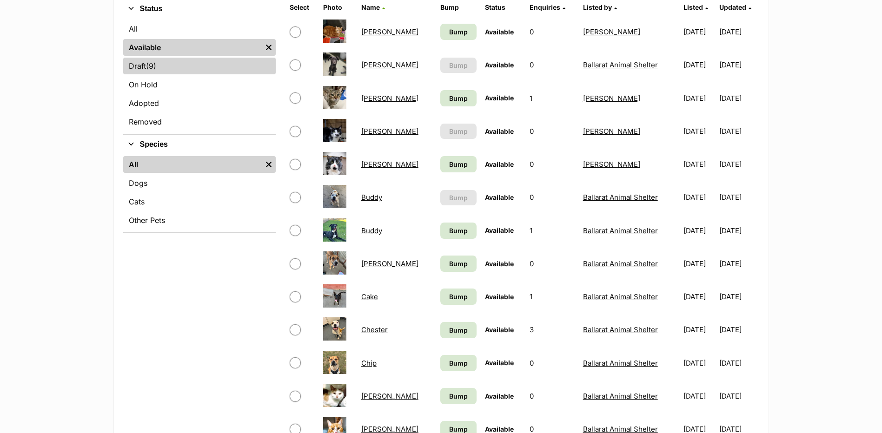
click at [161, 66] on link "Draft (9) Items" at bounding box center [199, 66] width 152 height 17
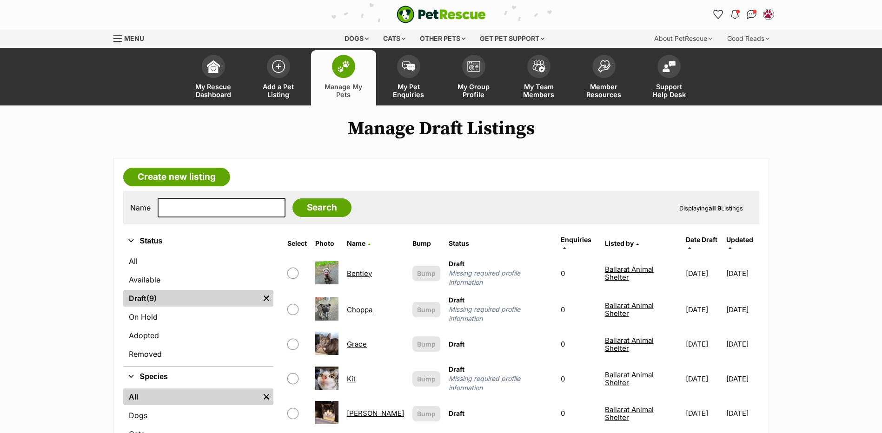
click at [361, 305] on link "Choppa" at bounding box center [360, 309] width 26 height 9
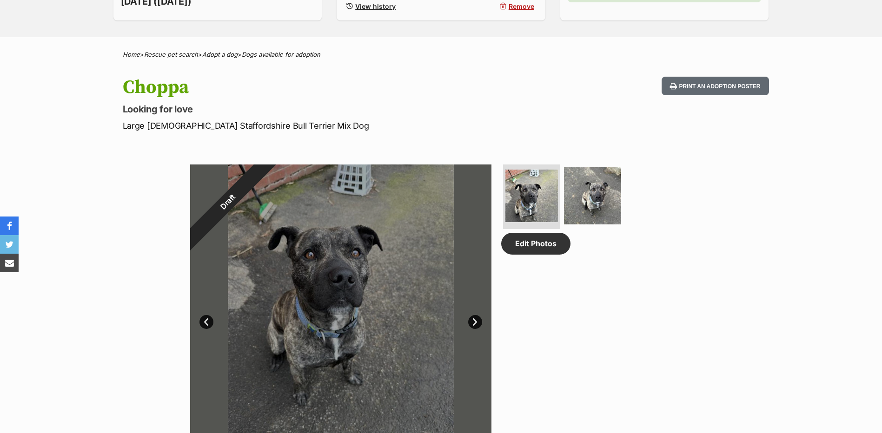
scroll to position [93, 0]
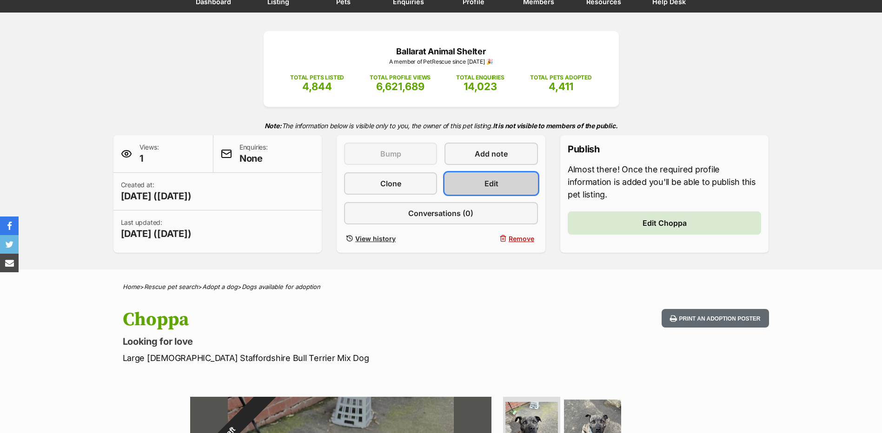
click at [486, 188] on span "Edit" at bounding box center [491, 183] width 14 height 11
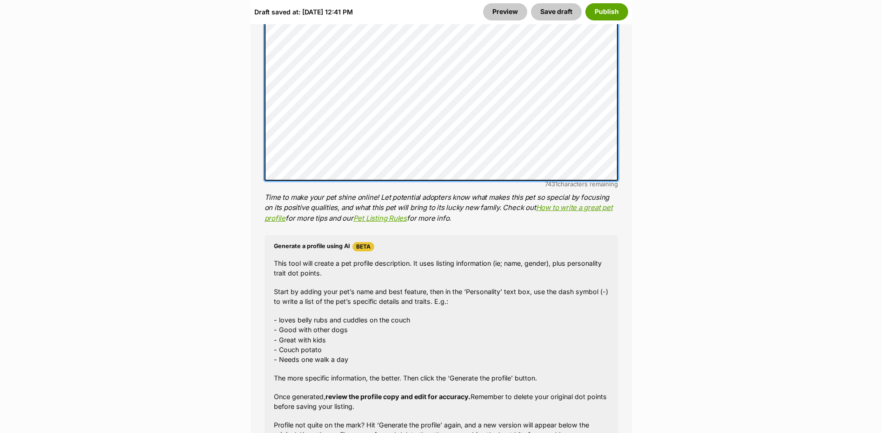
scroll to position [1043, 0]
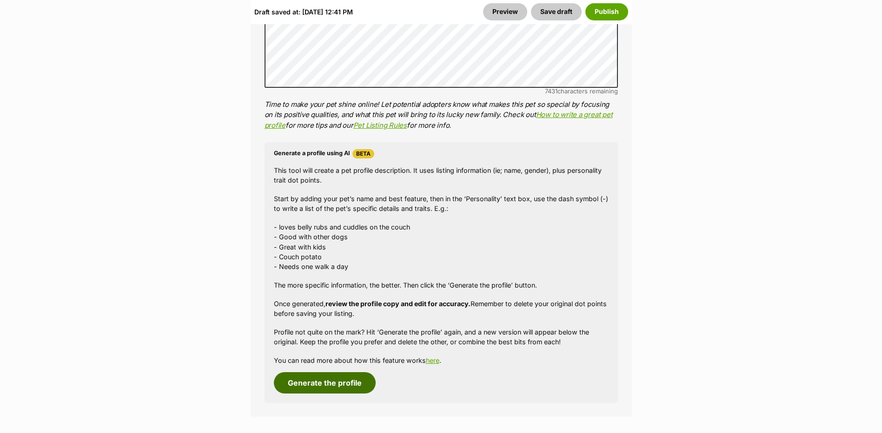
click at [351, 377] on button "Generate the profile" at bounding box center [325, 382] width 102 height 21
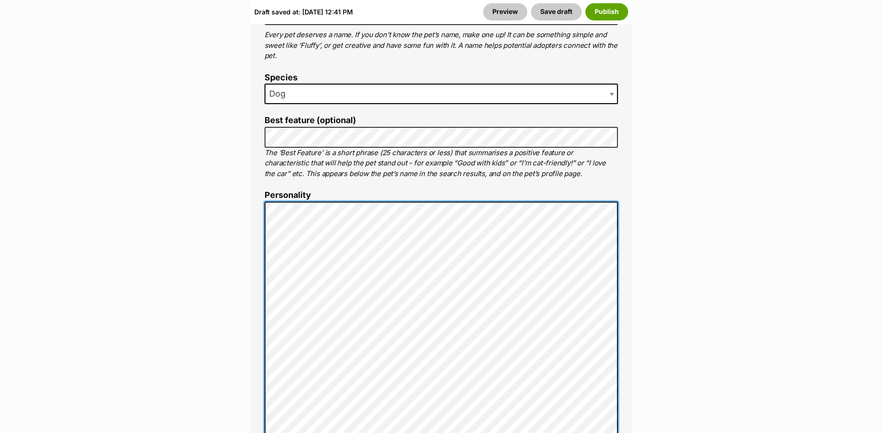
scroll to position [0, 0]
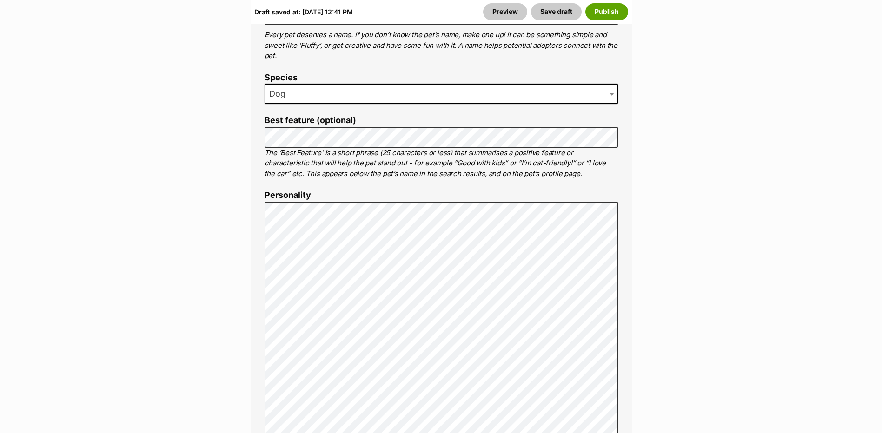
drag, startPoint x: 469, startPoint y: 173, endPoint x: 470, endPoint y: 182, distance: 8.5
click at [469, 173] on p "The ‘Best Feature’ is a short phrase (25 characters or less) that summarises a …" at bounding box center [440, 164] width 353 height 32
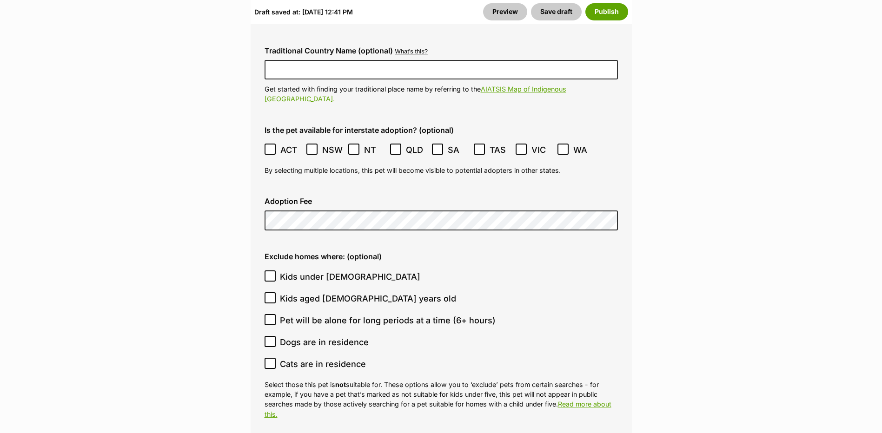
scroll to position [2479, 0]
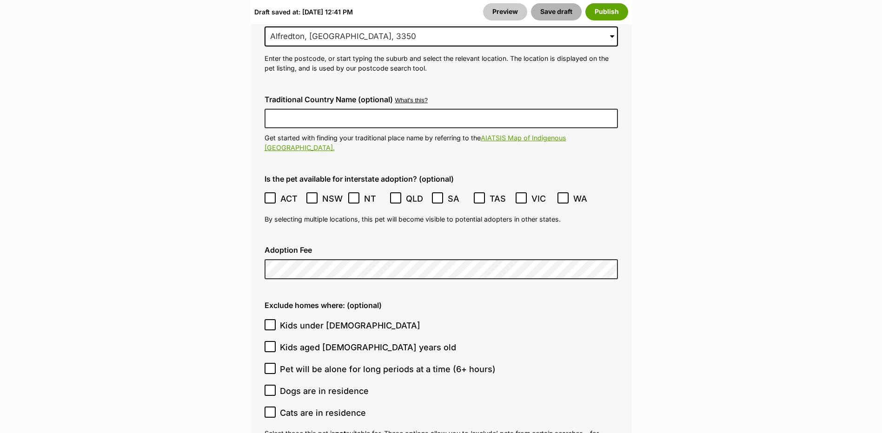
drag, startPoint x: 551, startPoint y: 15, endPoint x: 555, endPoint y: 31, distance: 16.0
click at [551, 15] on button "Save draft" at bounding box center [556, 11] width 51 height 17
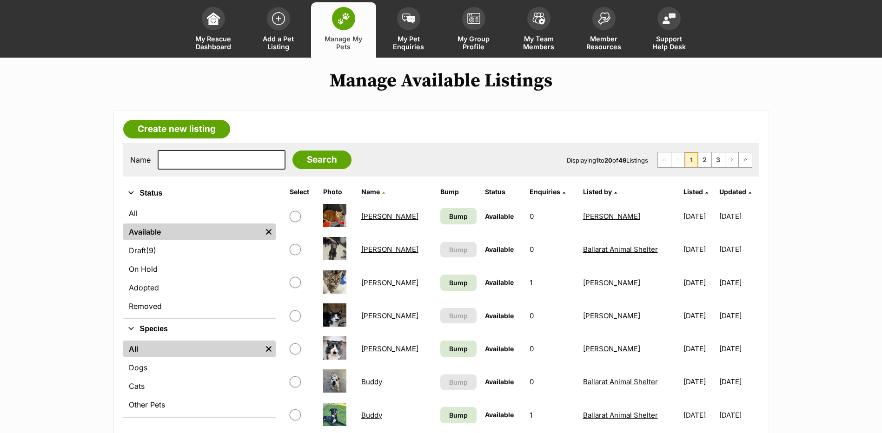
scroll to position [93, 0]
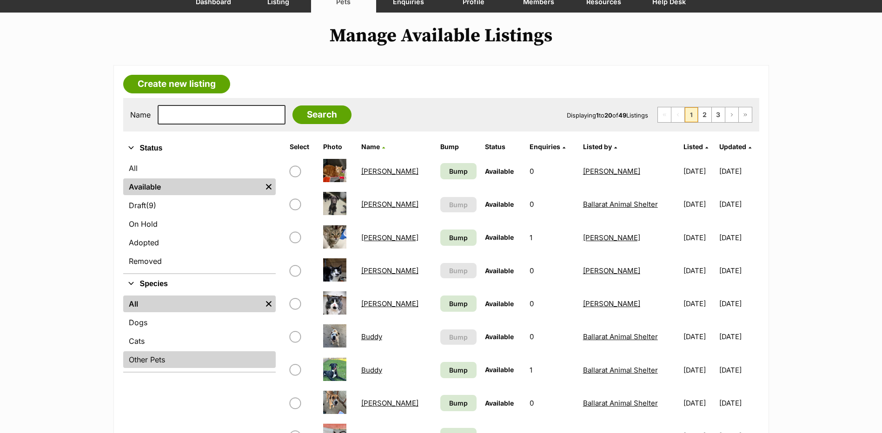
click at [145, 351] on link "Other Pets" at bounding box center [199, 359] width 152 height 17
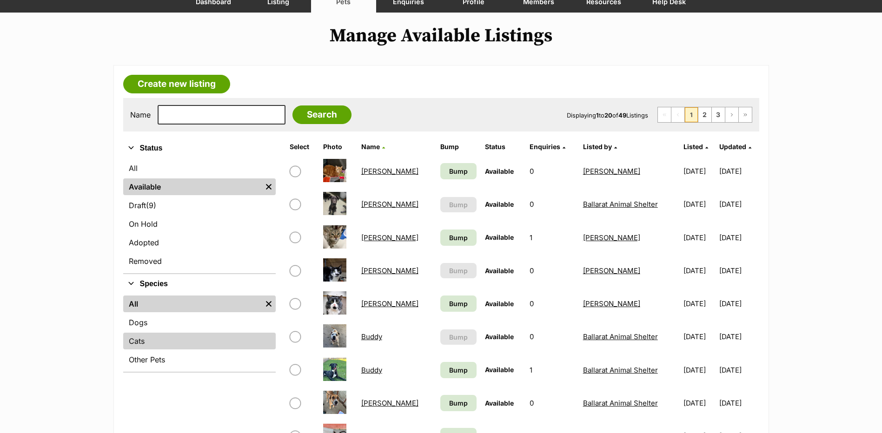
click at [148, 337] on link "Cats" at bounding box center [199, 341] width 152 height 17
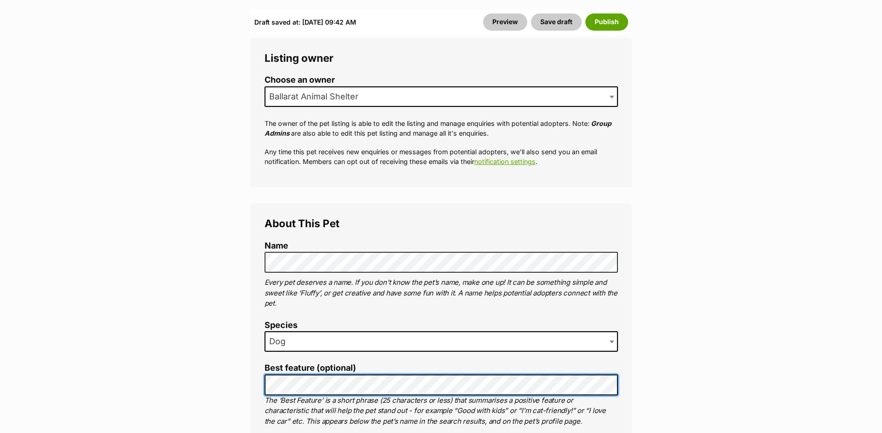
scroll to position [186, 0]
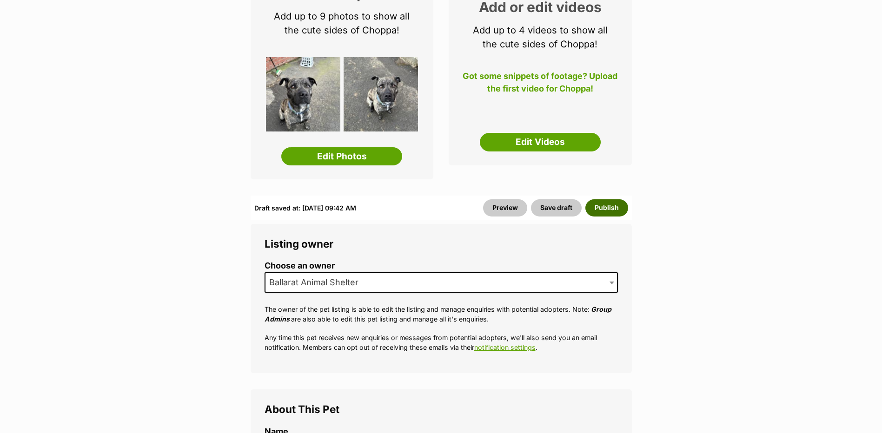
click at [618, 203] on button "Publish" at bounding box center [606, 207] width 43 height 17
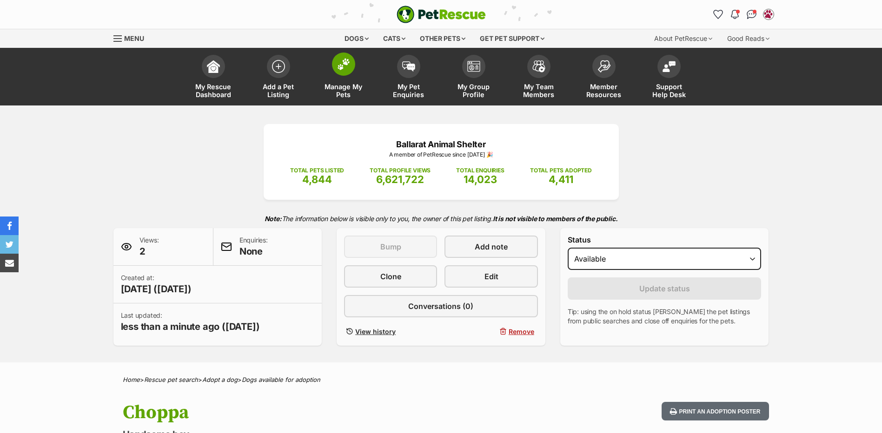
drag, startPoint x: 343, startPoint y: 65, endPoint x: 356, endPoint y: 103, distance: 40.3
click at [343, 65] on img at bounding box center [343, 64] width 13 height 12
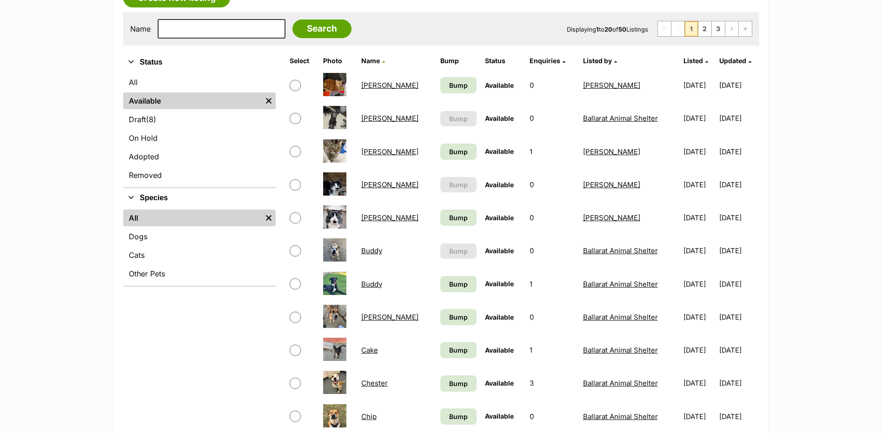
scroll to position [186, 0]
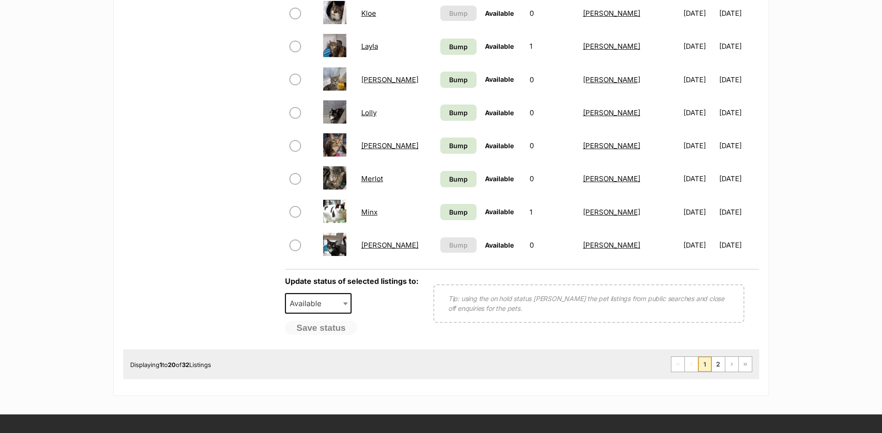
scroll to position [651, 0]
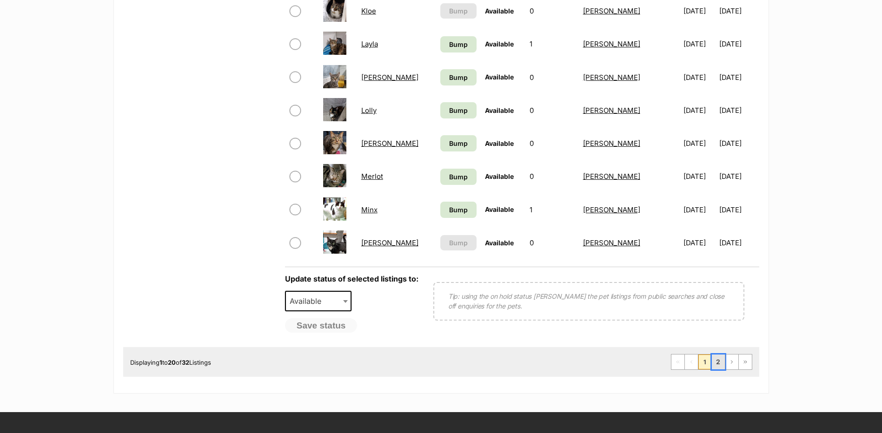
click at [722, 358] on link "2" at bounding box center [718, 362] width 13 height 15
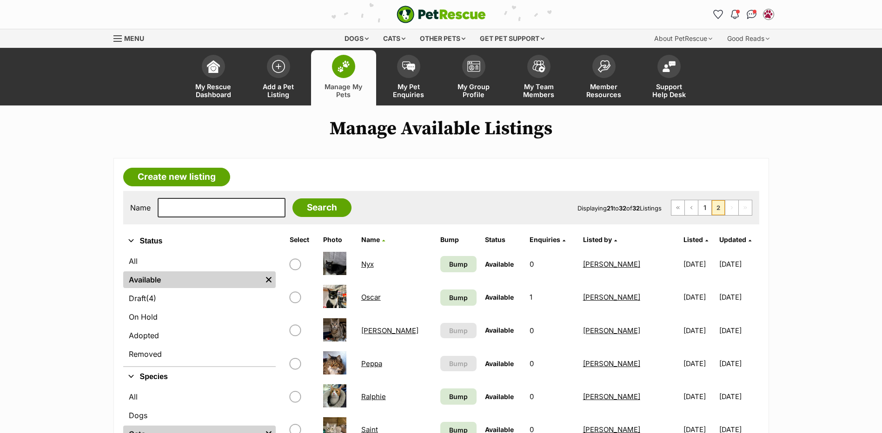
click at [375, 297] on link "Oscar" at bounding box center [371, 297] width 20 height 9
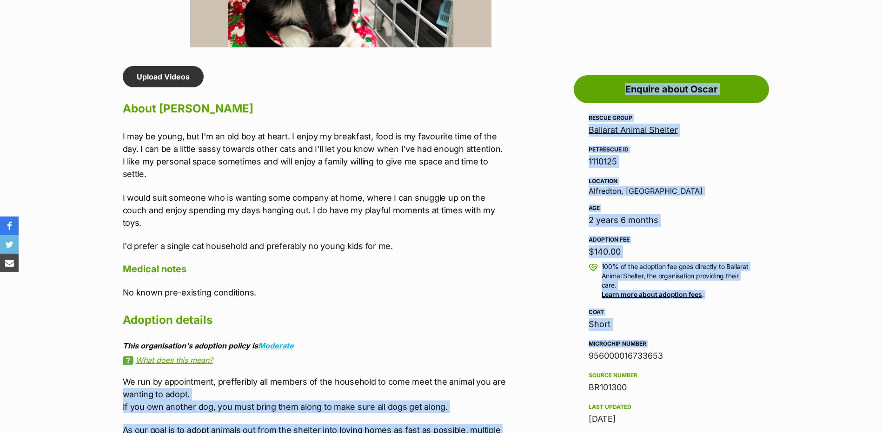
drag, startPoint x: 527, startPoint y: 355, endPoint x: 546, endPoint y: 356, distance: 19.6
drag, startPoint x: 546, startPoint y: 356, endPoint x: 594, endPoint y: 360, distance: 48.5
click at [588, 358] on div "956000016733653" at bounding box center [670, 356] width 165 height 13
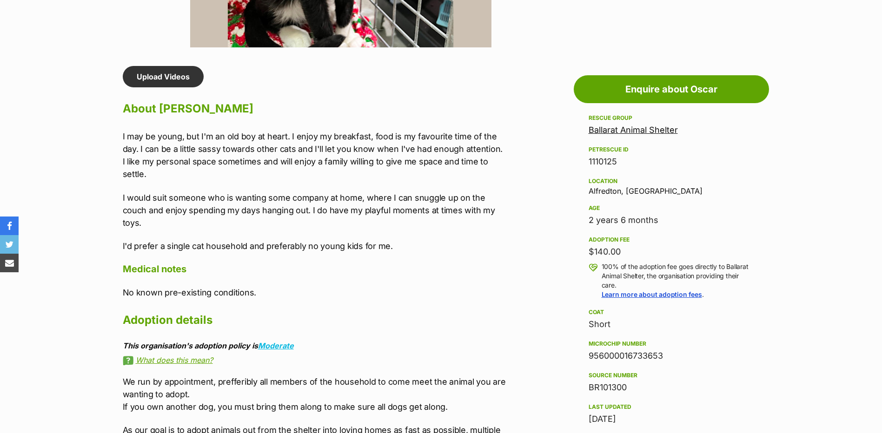
drag, startPoint x: 588, startPoint y: 356, endPoint x: 666, endPoint y: 359, distance: 77.7
click at [666, 359] on div "956000016733653" at bounding box center [670, 356] width 165 height 13
copy div "956000016733653"
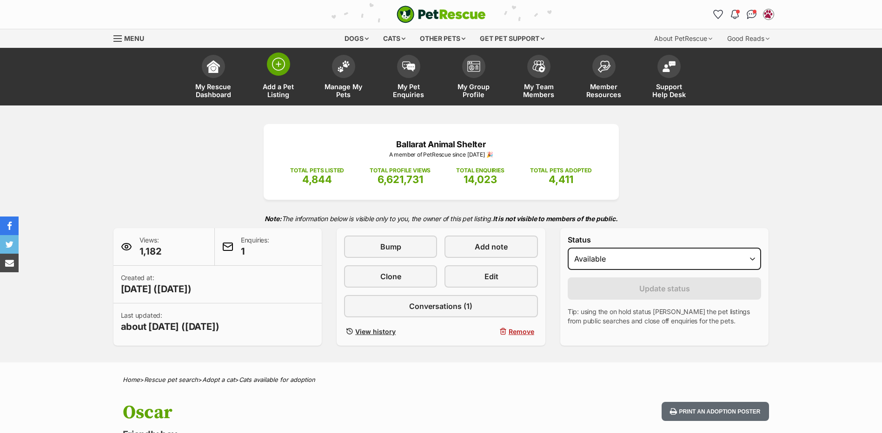
click at [282, 70] on img at bounding box center [278, 64] width 13 height 13
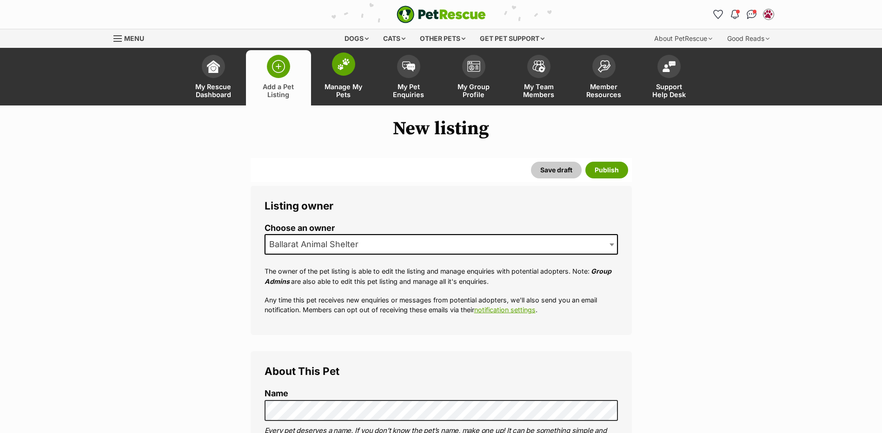
click at [345, 74] on span at bounding box center [343, 64] width 23 height 23
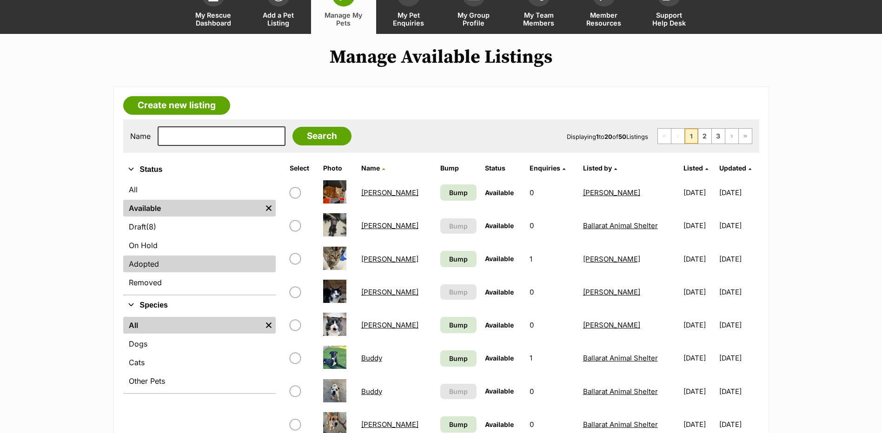
scroll to position [139, 0]
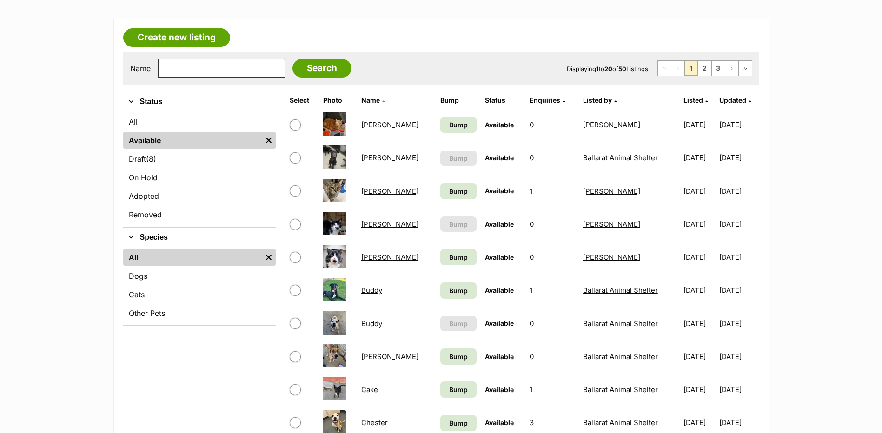
click at [152, 149] on link "Available" at bounding box center [192, 140] width 139 height 17
click at [149, 160] on span "(8)" at bounding box center [151, 158] width 10 height 11
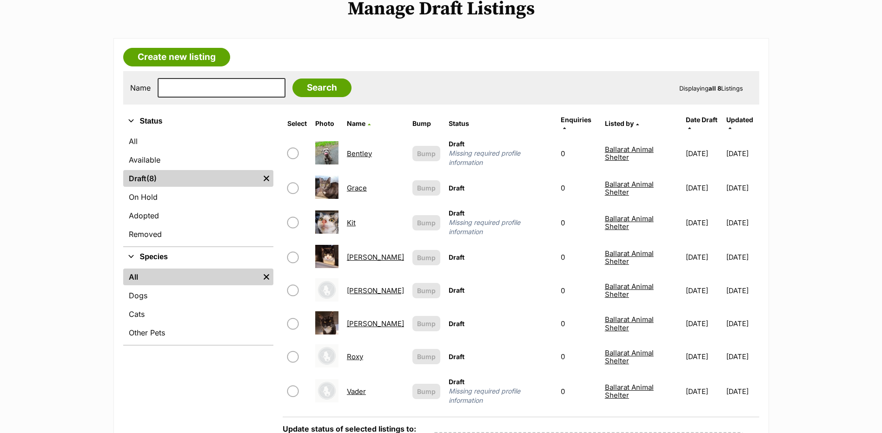
scroll to position [139, 0]
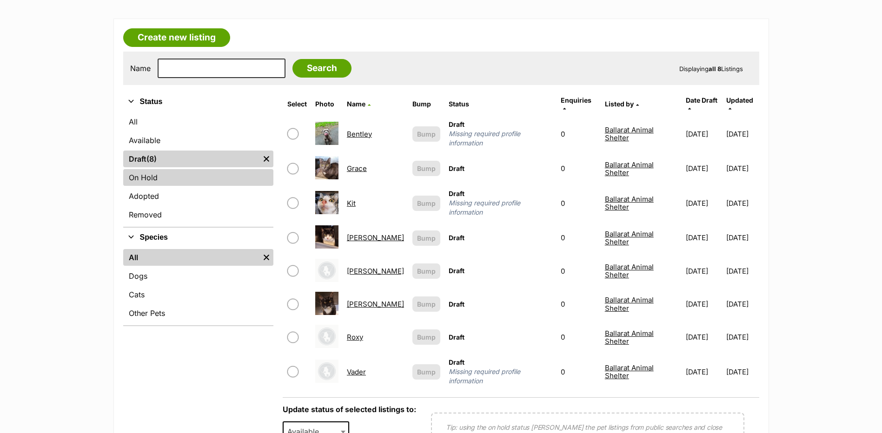
click at [151, 174] on link "On Hold" at bounding box center [198, 177] width 150 height 17
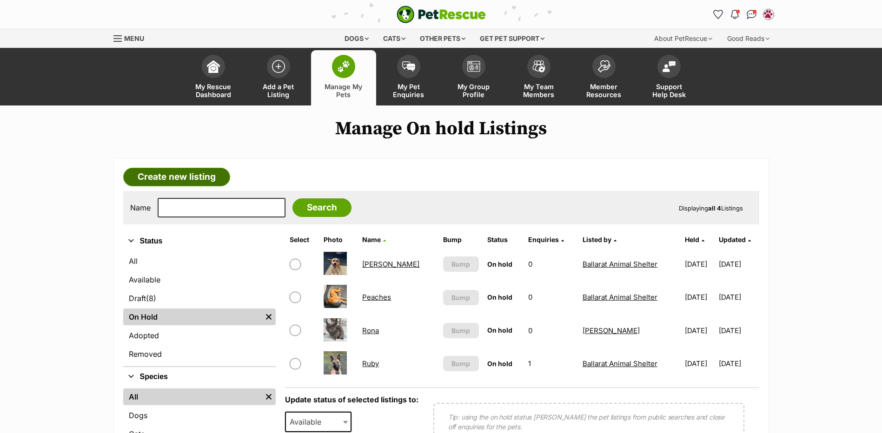
click at [208, 172] on link "Create new listing" at bounding box center [176, 177] width 107 height 19
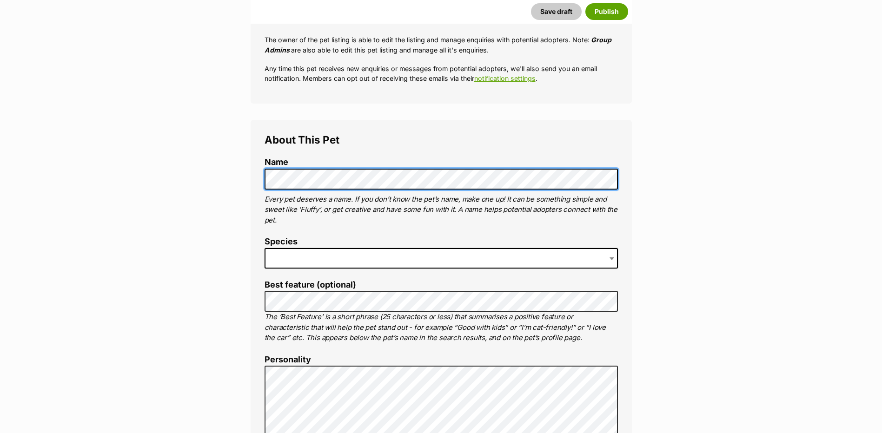
scroll to position [232, 0]
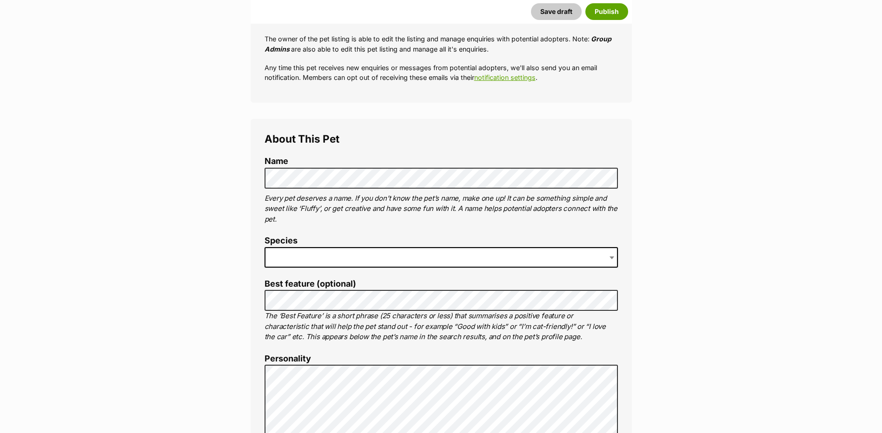
drag, startPoint x: 299, startPoint y: 268, endPoint x: 297, endPoint y: 261, distance: 7.2
click at [297, 268] on li "Species" at bounding box center [440, 255] width 353 height 39
click at [297, 255] on span at bounding box center [440, 257] width 353 height 20
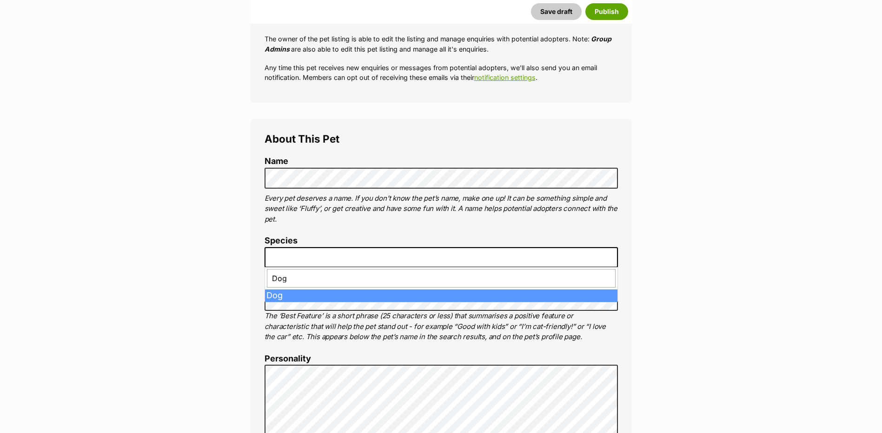
type input "Dog"
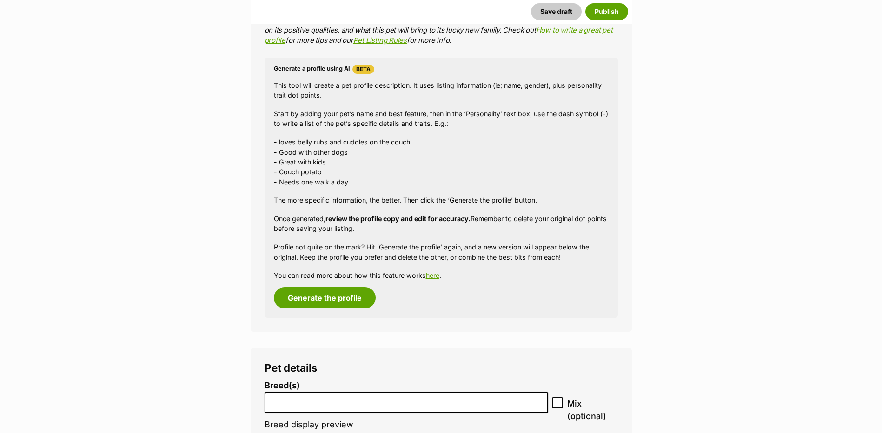
scroll to position [984, 0]
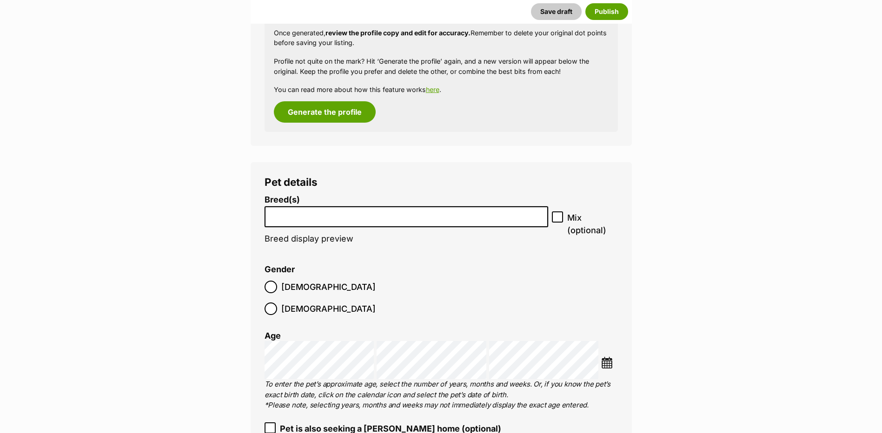
click at [276, 211] on input "search" at bounding box center [406, 215] width 277 height 10
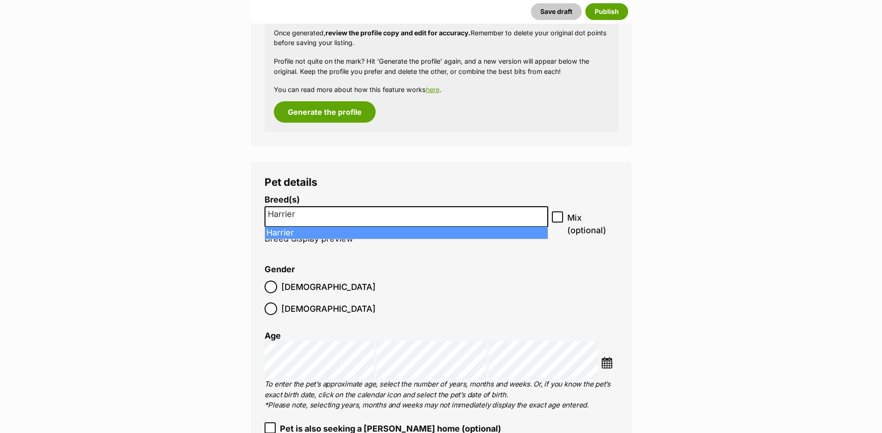
type input "Harrier"
select select "104"
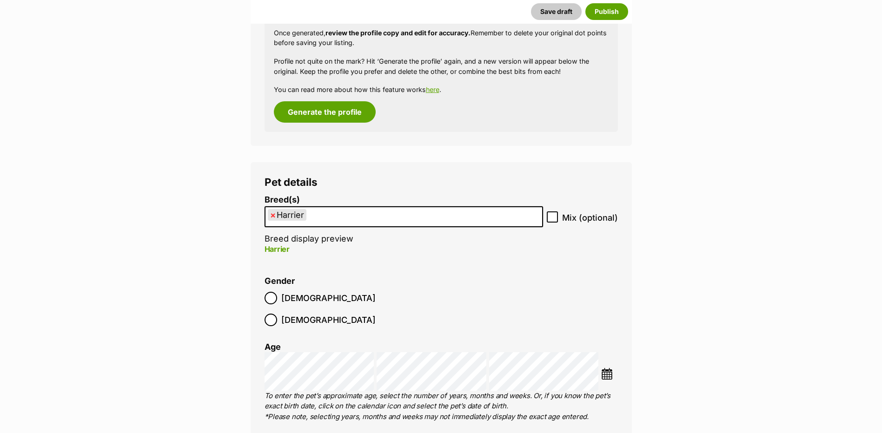
click at [559, 218] on label "Mix (optional)" at bounding box center [582, 217] width 71 height 13
click at [558, 218] on input "Mix (optional)" at bounding box center [552, 216] width 11 height 11
checkbox input "true"
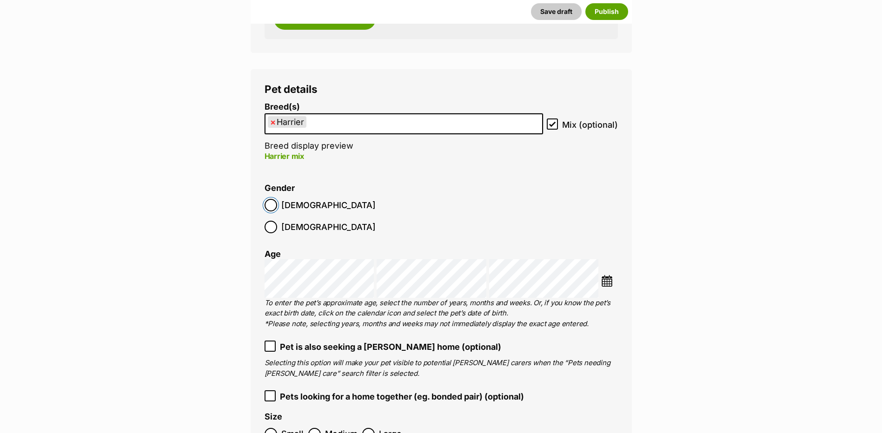
scroll to position [1170, 0]
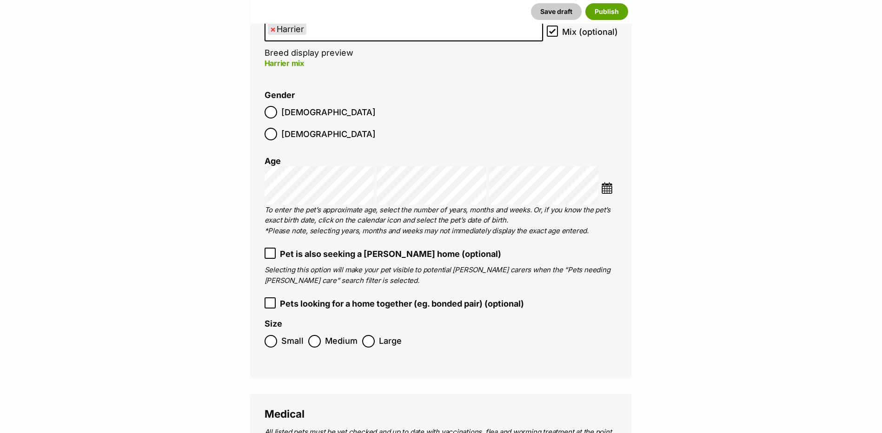
click at [319, 128] on label "Female" at bounding box center [319, 134] width 111 height 13
click at [607, 182] on img at bounding box center [607, 188] width 12 height 12
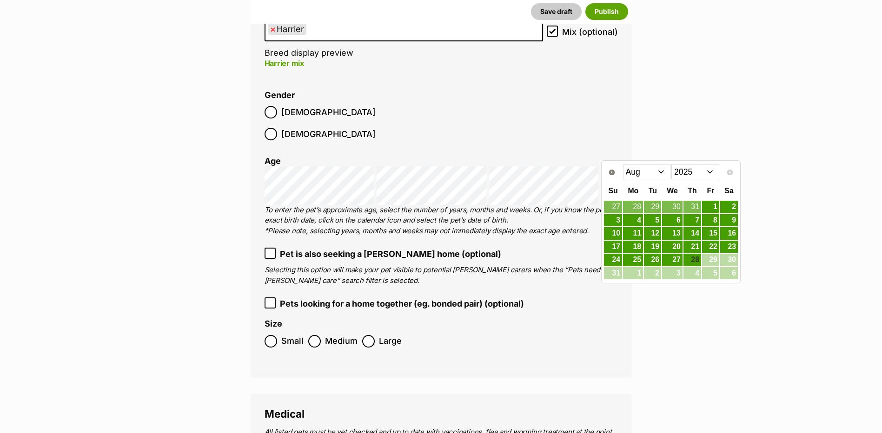
click at [686, 169] on select "2015 2016 2017 2018 2019 2020 2021 2022 2023 2024 2025" at bounding box center [695, 172] width 48 height 15
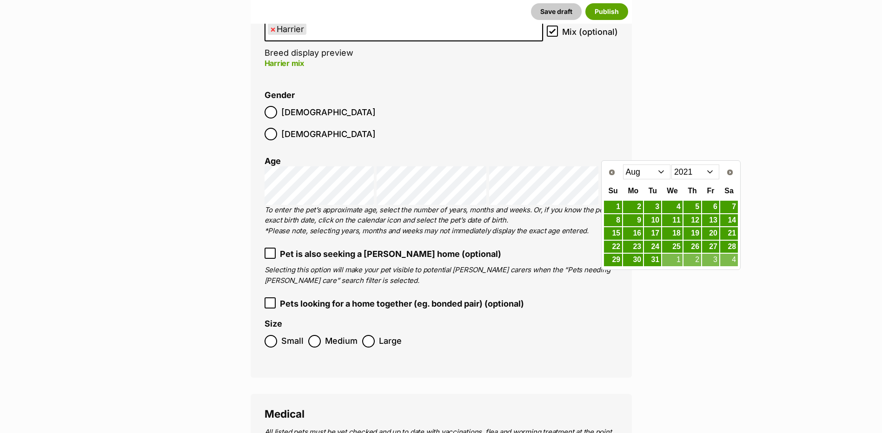
drag, startPoint x: 680, startPoint y: 172, endPoint x: 681, endPoint y: 179, distance: 7.5
click at [680, 172] on select "2011 2012 2013 2014 2015 2016 2017 2018 2019 2020 2021 2022 2023 2024 2025" at bounding box center [695, 172] width 48 height 15
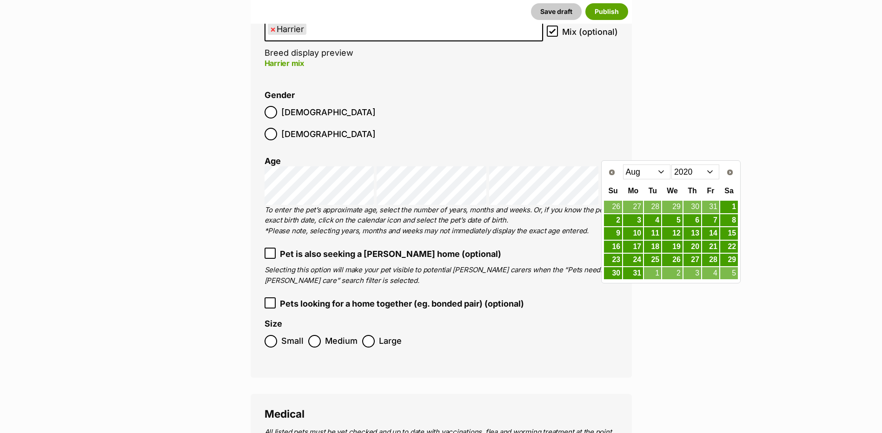
click at [640, 169] on select "Jan Feb Mar Apr May Jun Jul Aug Sep Oct Nov Dec" at bounding box center [647, 172] width 48 height 15
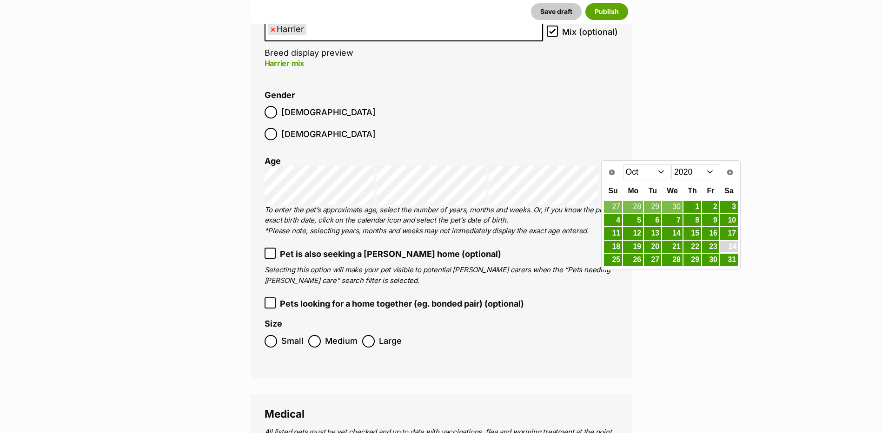
click at [727, 244] on link "24" at bounding box center [729, 247] width 18 height 12
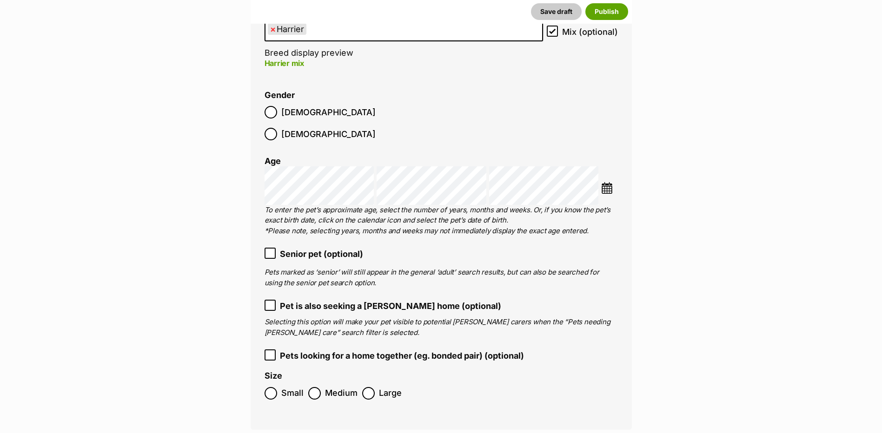
click at [607, 182] on img at bounding box center [607, 188] width 12 height 12
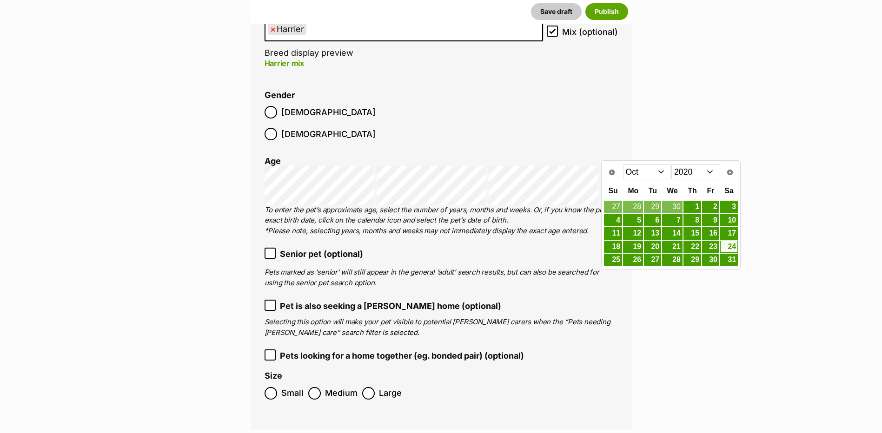
click at [691, 172] on select "2010 2011 2012 2013 2014 2015 2016 2017 2018 2019 2020 2021 2022 2023 2024 2025" at bounding box center [695, 172] width 48 height 15
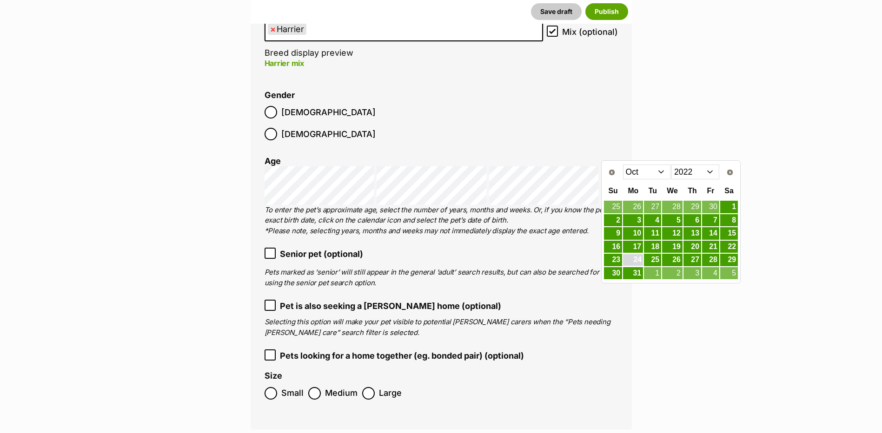
click at [638, 260] on link "24" at bounding box center [633, 260] width 20 height 12
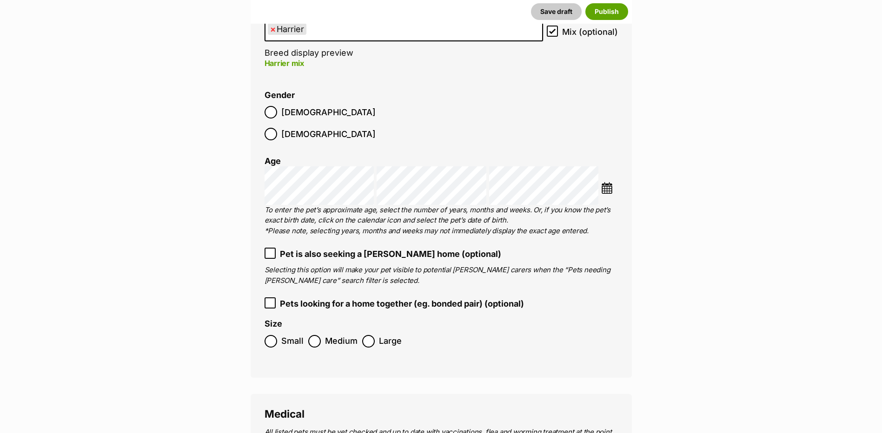
click at [321, 335] on label "Medium" at bounding box center [332, 341] width 49 height 13
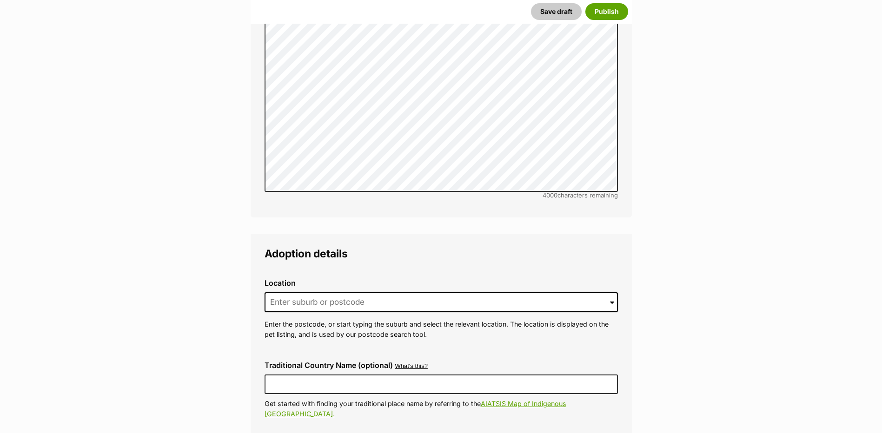
scroll to position [2007, 0]
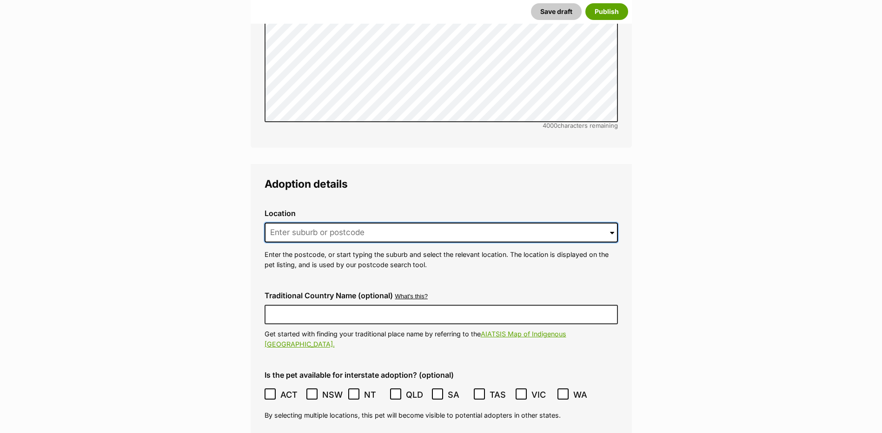
click at [312, 223] on input at bounding box center [440, 233] width 353 height 20
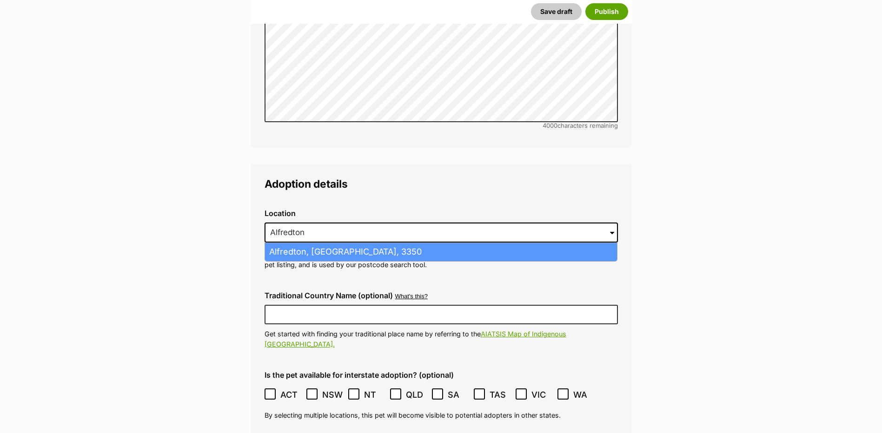
click at [308, 243] on li "Alfredton, Victoria, 3350" at bounding box center [441, 252] width 352 height 18
type input "Alfredton, Victoria, 3350"
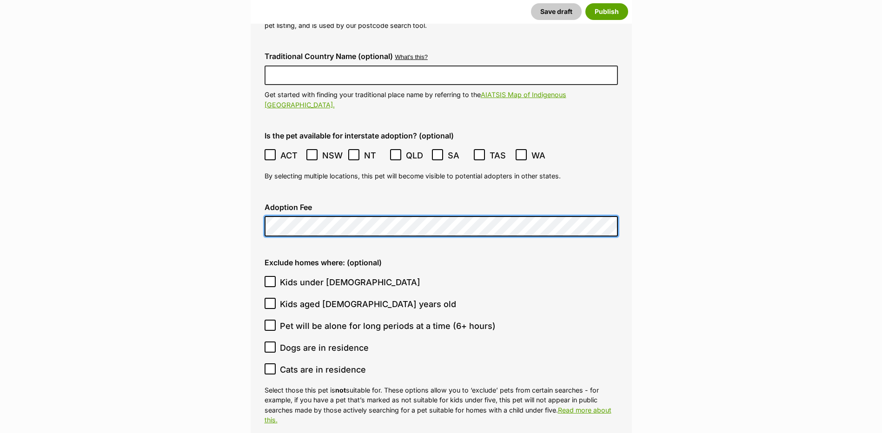
scroll to position [2285, 0]
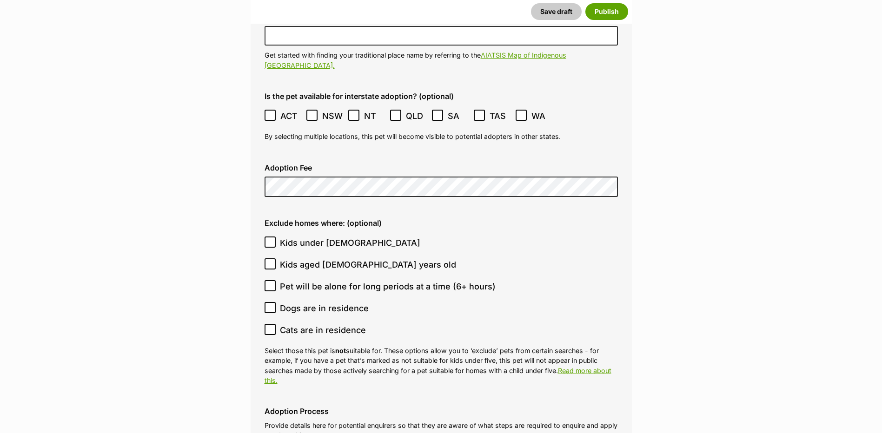
click at [271, 239] on icon at bounding box center [270, 242] width 7 height 7
click at [271, 237] on input "Kids under 5 years old" at bounding box center [269, 242] width 11 height 11
checkbox input "true"
click at [269, 302] on input "Dogs are in residence" at bounding box center [269, 307] width 11 height 11
checkbox input "true"
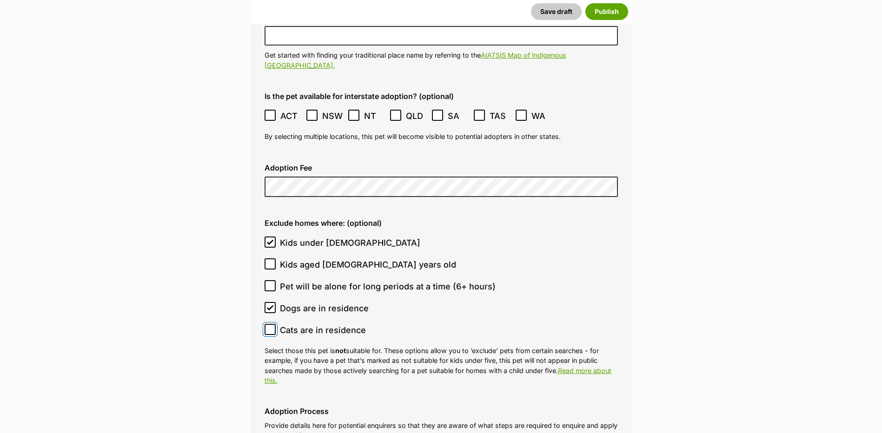
click at [270, 324] on input "Cats are in residence" at bounding box center [269, 329] width 11 height 11
checkbox input "true"
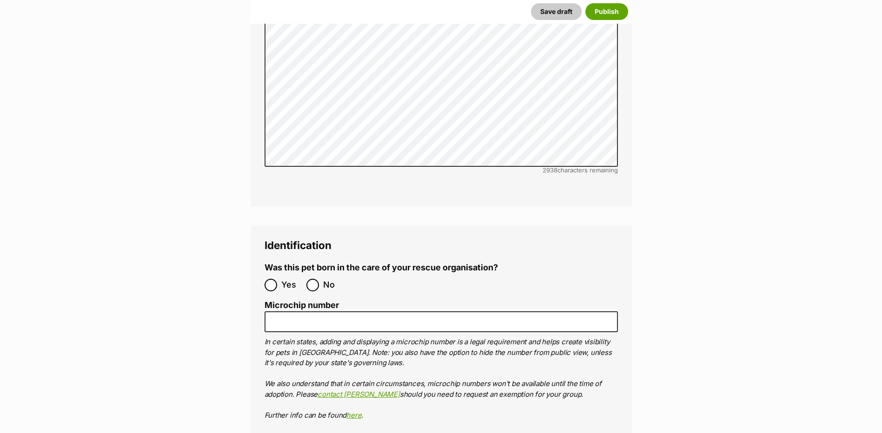
scroll to position [2890, 0]
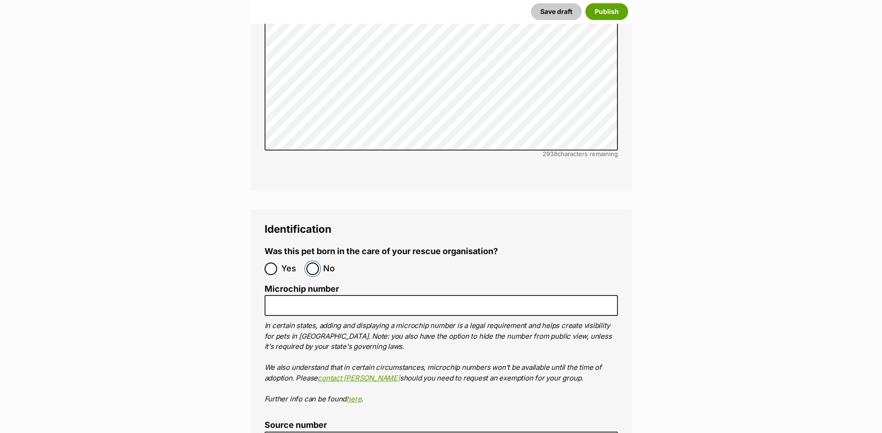
click at [307, 263] on input "No" at bounding box center [312, 269] width 13 height 13
radio input "true"
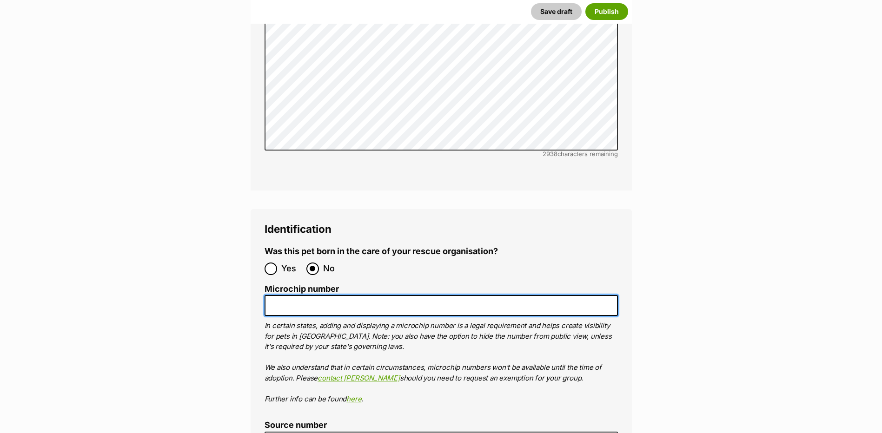
click at [310, 295] on input "Microchip number" at bounding box center [440, 305] width 353 height 21
paste input "953010006189535"
type input "953010006189535"
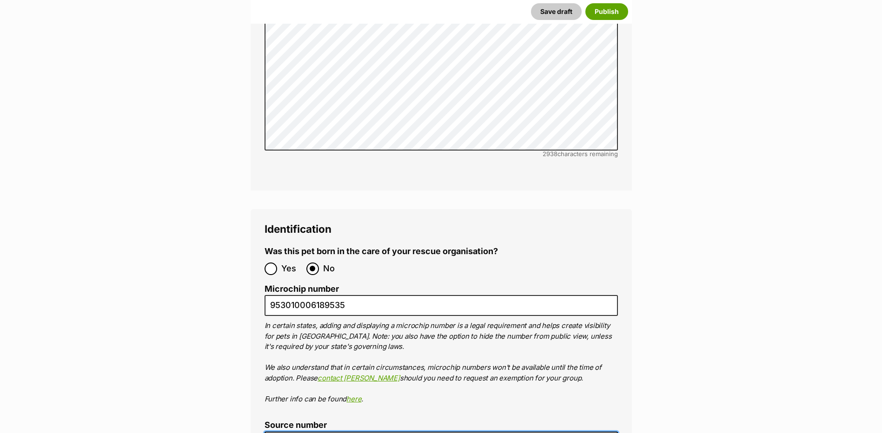
type input "BR101300"
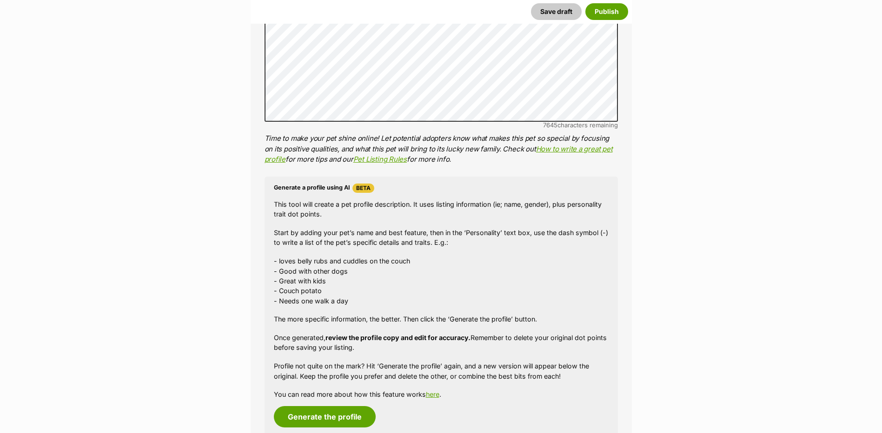
scroll to position [752, 0]
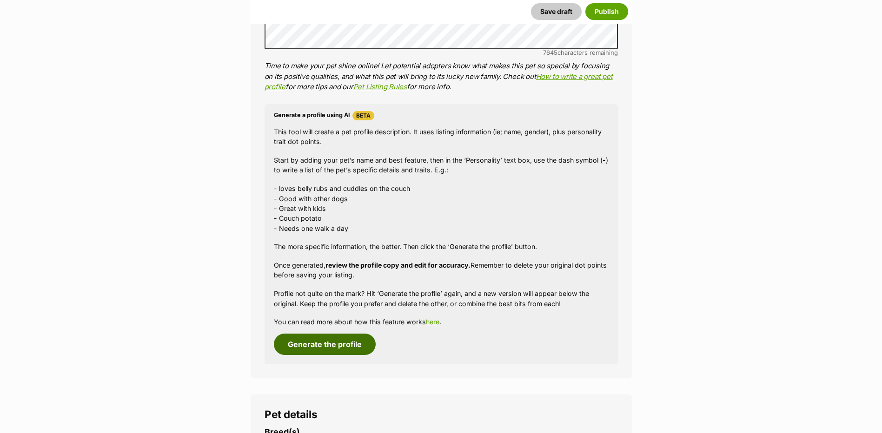
click at [344, 347] on button "Generate the profile" at bounding box center [325, 344] width 102 height 21
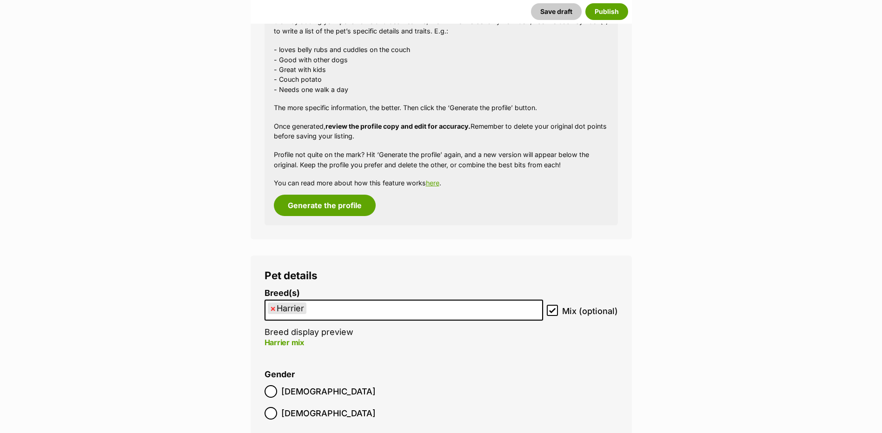
scroll to position [994, 0]
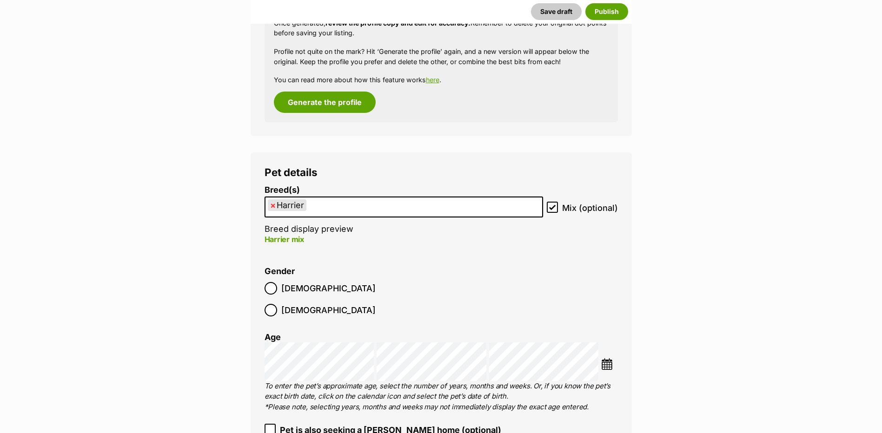
drag, startPoint x: 337, startPoint y: 202, endPoint x: 100, endPoint y: 203, distance: 237.0
select select
type input "Harrier"
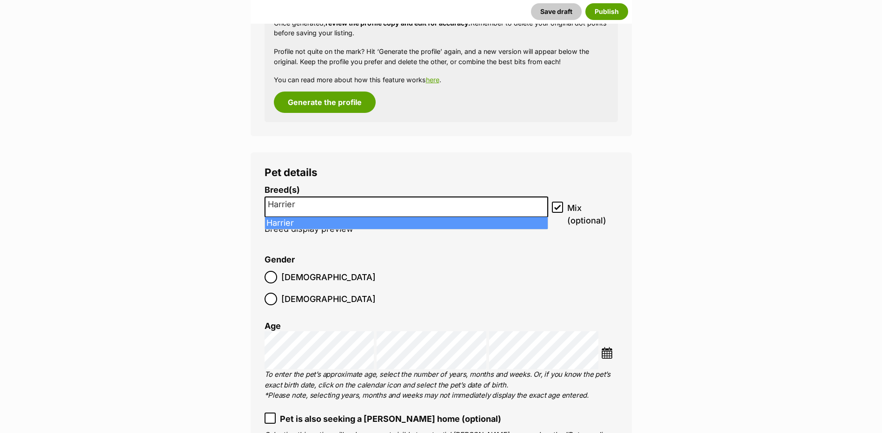
click at [338, 206] on input "Harrier" at bounding box center [406, 205] width 277 height 10
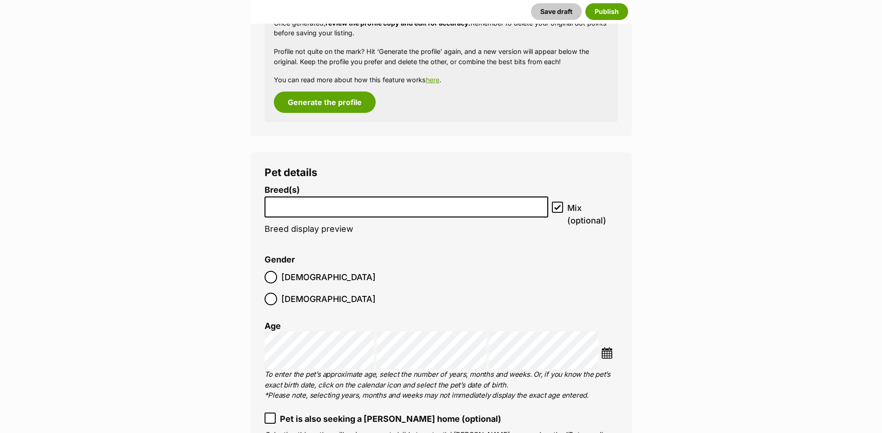
click at [425, 202] on input "search" at bounding box center [406, 205] width 277 height 10
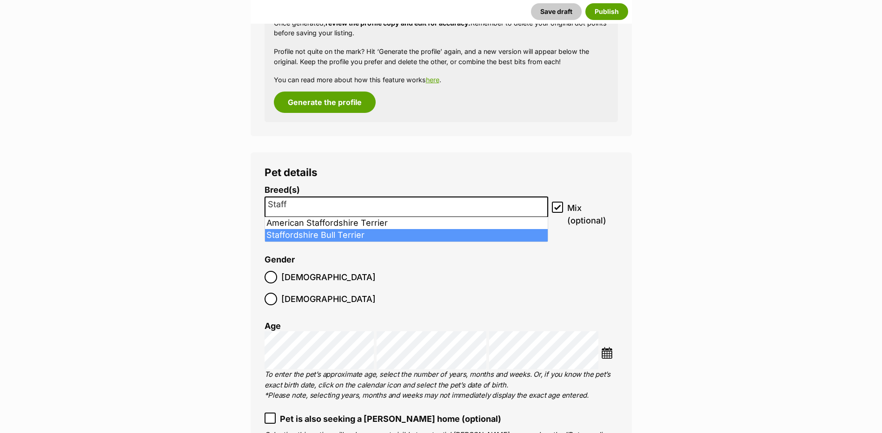
type input "Staff"
select select "198"
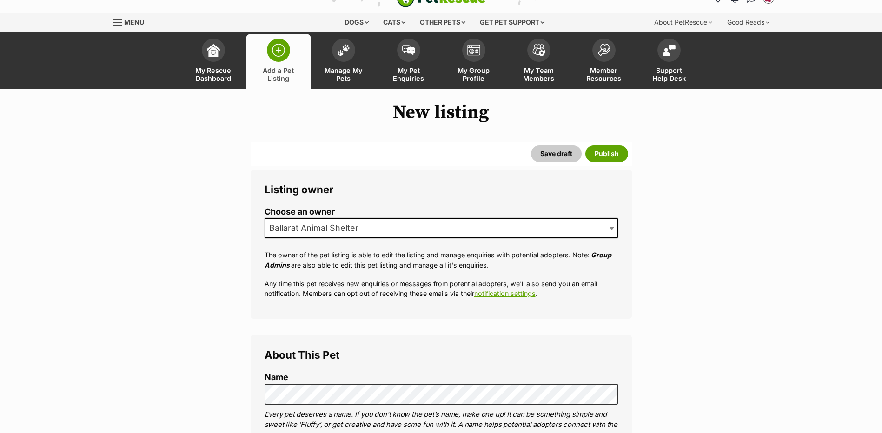
scroll to position [0, 0]
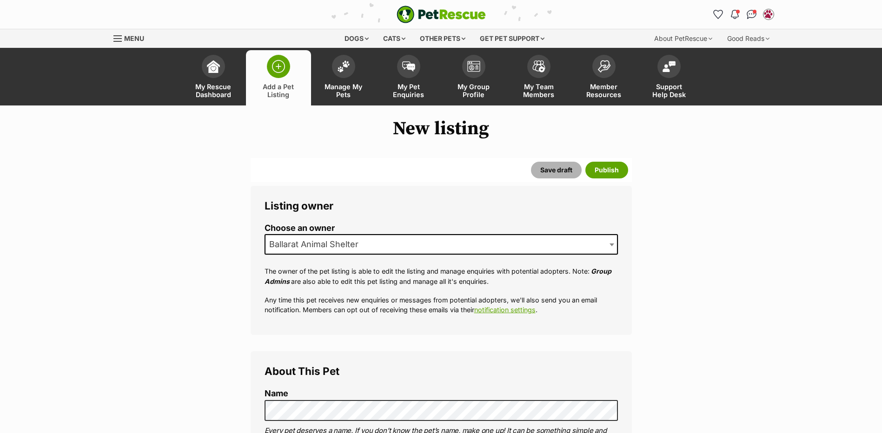
click at [551, 166] on button "Save draft" at bounding box center [556, 170] width 51 height 17
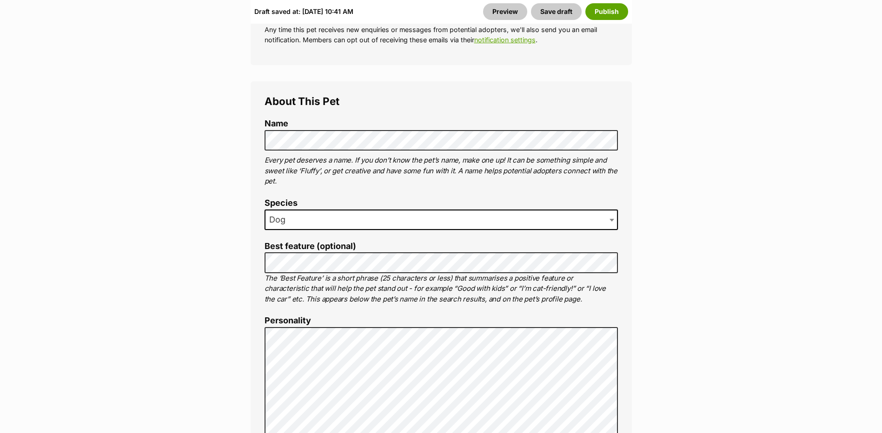
scroll to position [372, 0]
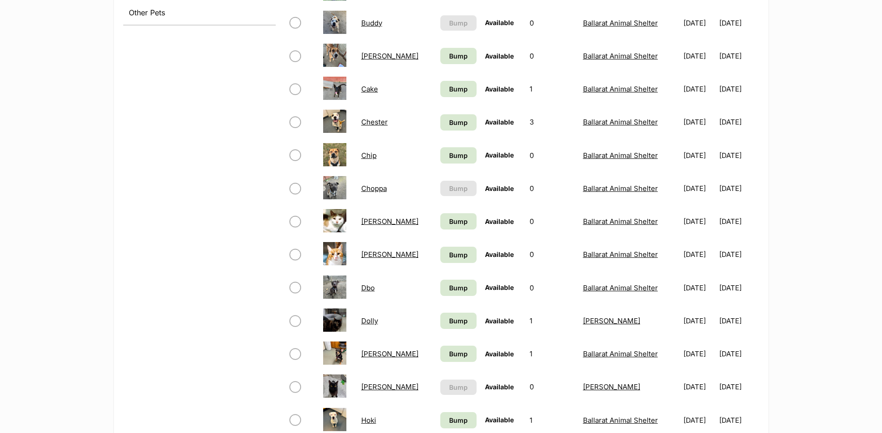
scroll to position [511, 0]
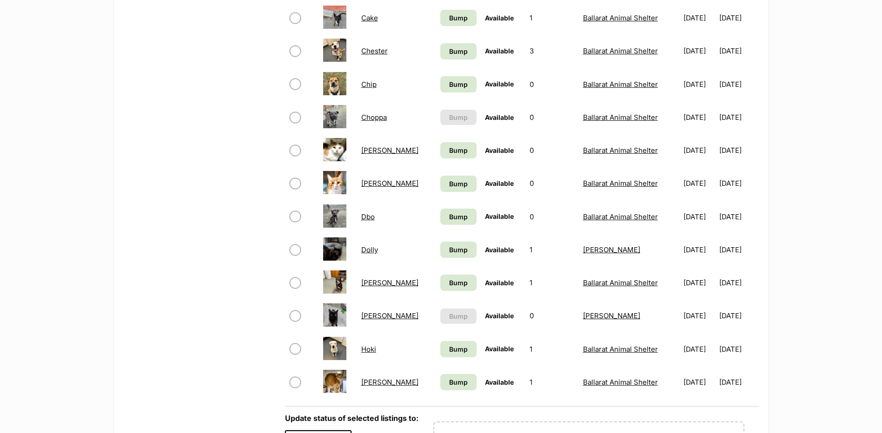
click at [378, 116] on link "Choppa" at bounding box center [374, 117] width 26 height 9
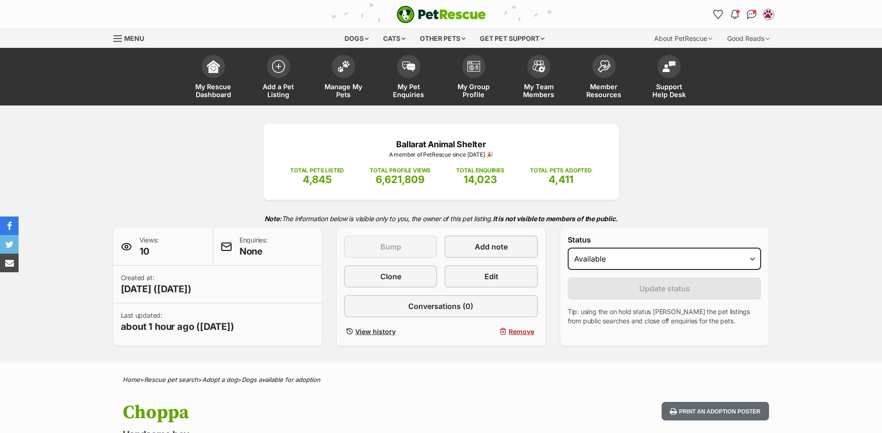
drag, startPoint x: 342, startPoint y: 66, endPoint x: 326, endPoint y: 20, distance: 48.1
click at [342, 66] on img at bounding box center [343, 66] width 13 height 12
